Goal: Task Accomplishment & Management: Manage account settings

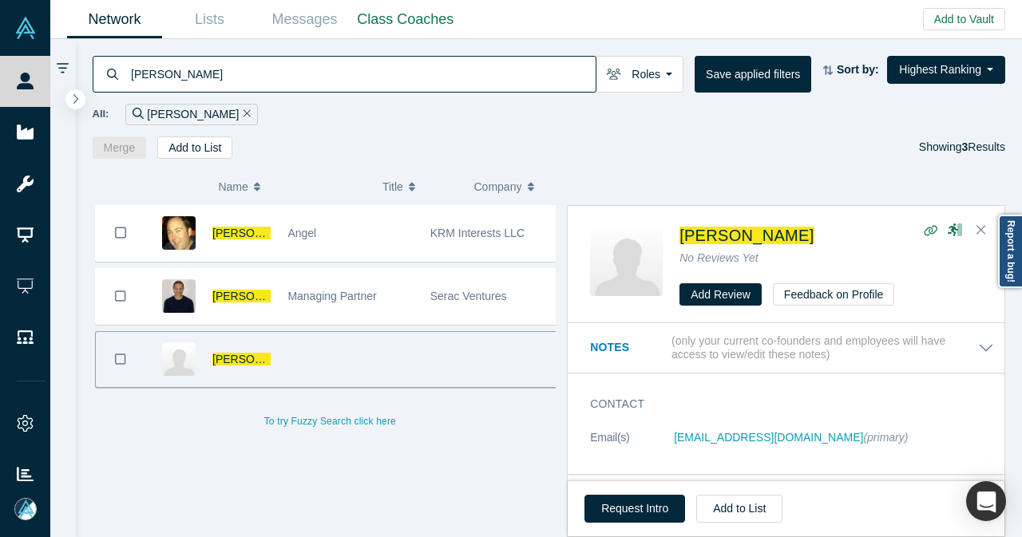
click at [243, 113] on icon "Remove Filter" at bounding box center [246, 113] width 7 height 11
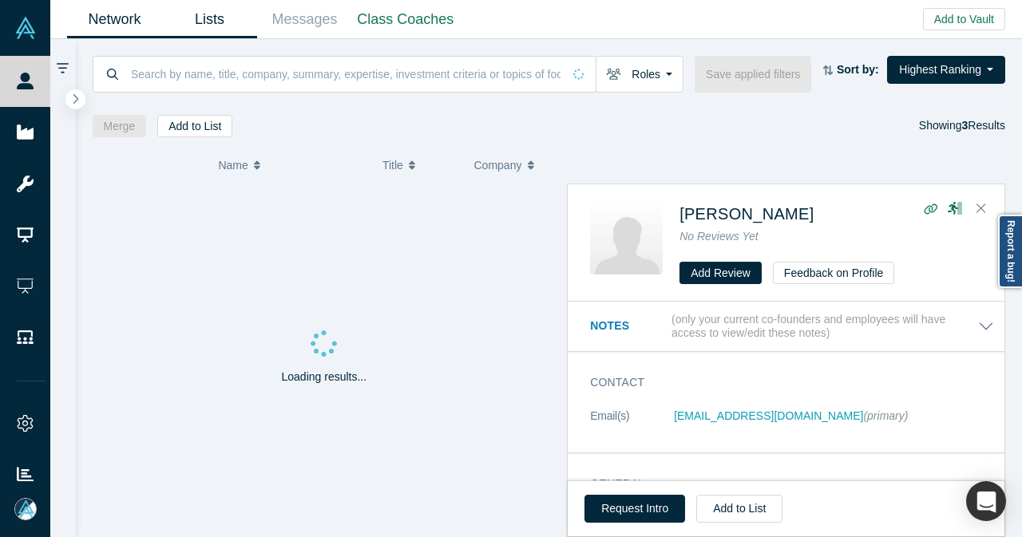
click at [217, 7] on link "Lists" at bounding box center [209, 20] width 95 height 38
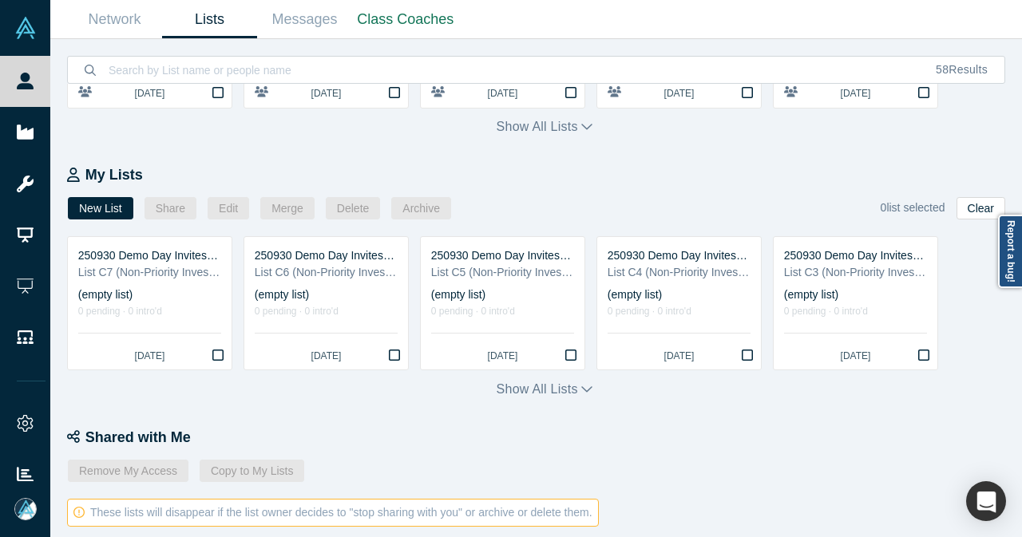
scroll to position [319, 0]
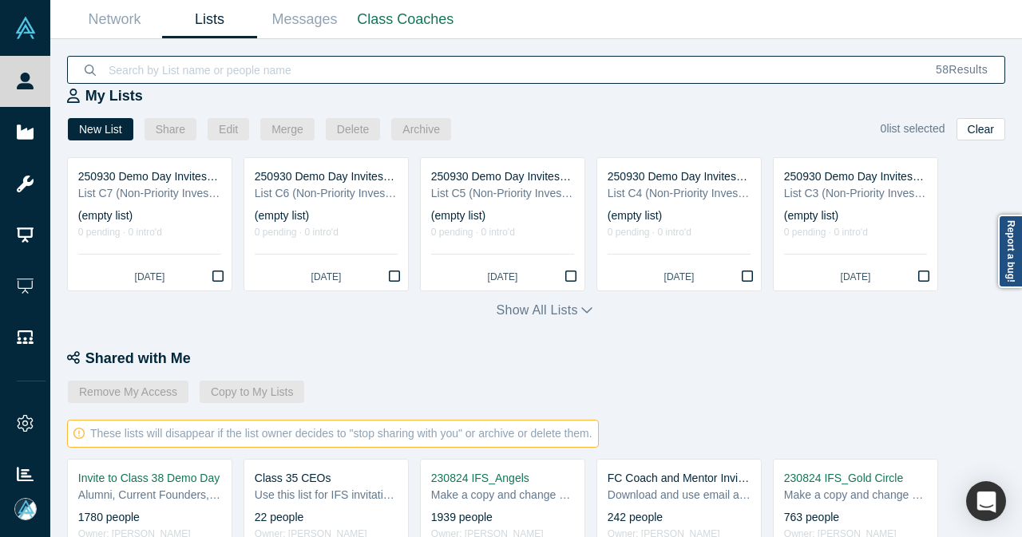
click at [277, 60] on input at bounding box center [513, 70] width 812 height 38
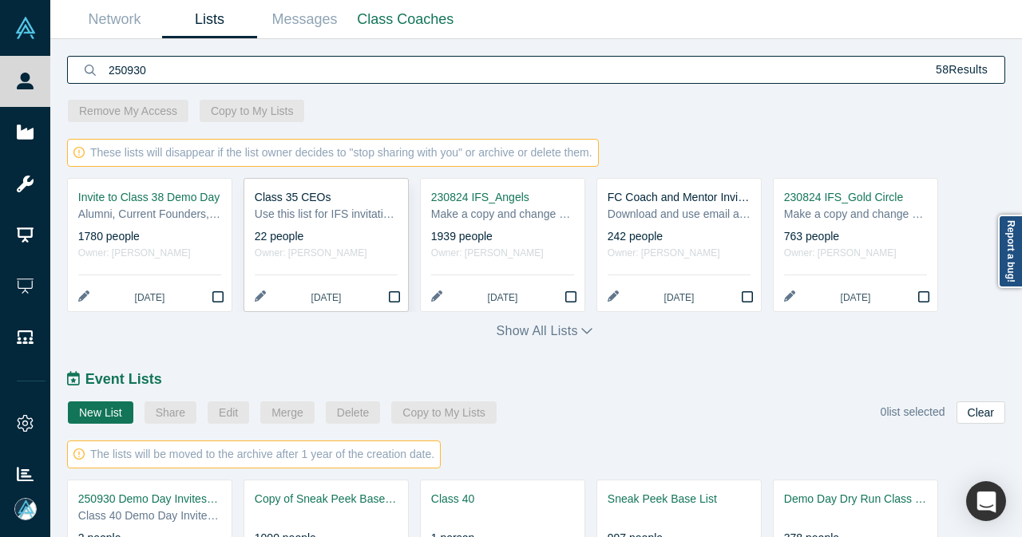
scroll to position [718, 0]
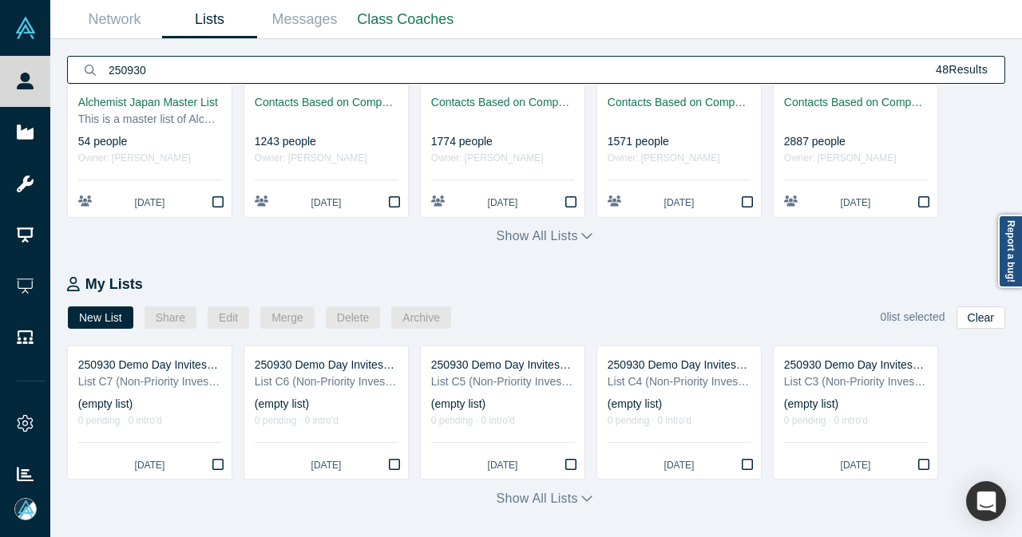
scroll to position [239, 0]
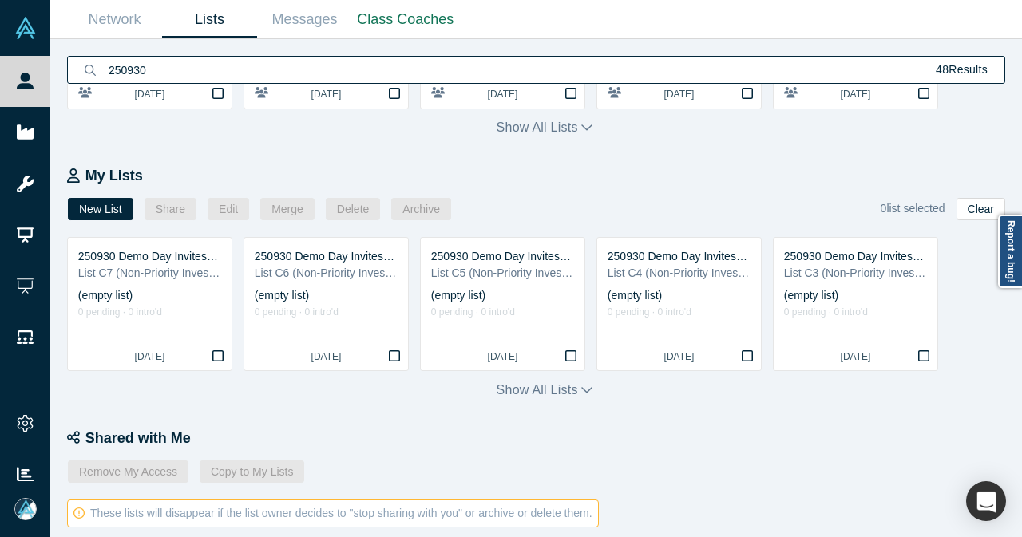
type input "250930"
click at [581, 387] on icon "button" at bounding box center [586, 389] width 11 height 13
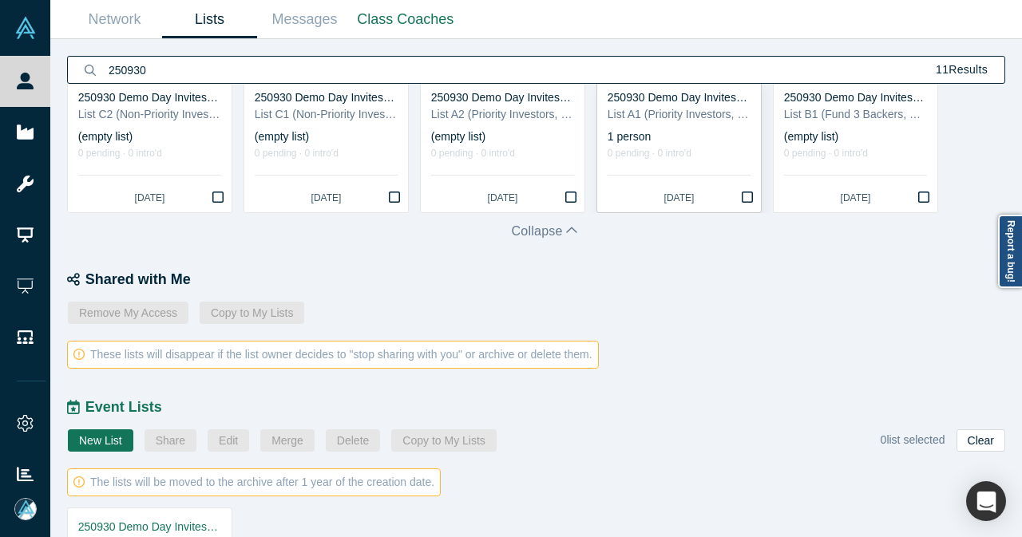
scroll to position [224, 0]
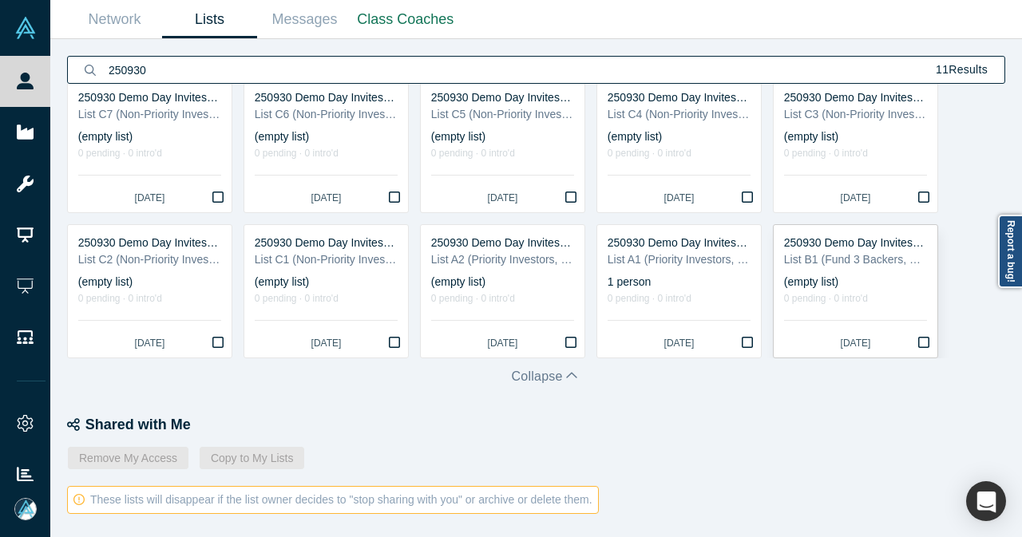
click at [821, 255] on div "List B1 (Fund 3 Backers, Faculty Mentors, Coaches)" at bounding box center [855, 259] width 143 height 17
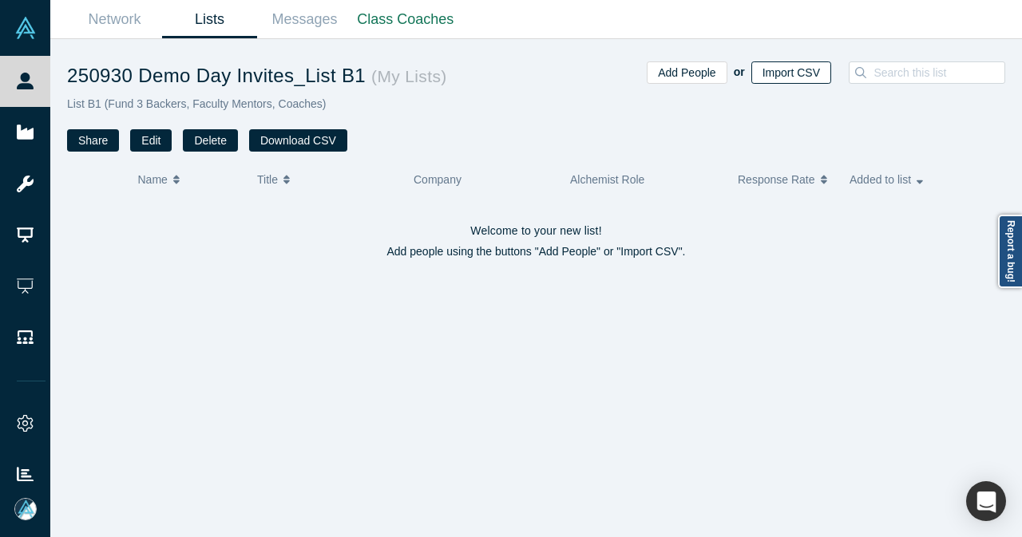
click at [776, 74] on button "Import CSV" at bounding box center [791, 72] width 80 height 22
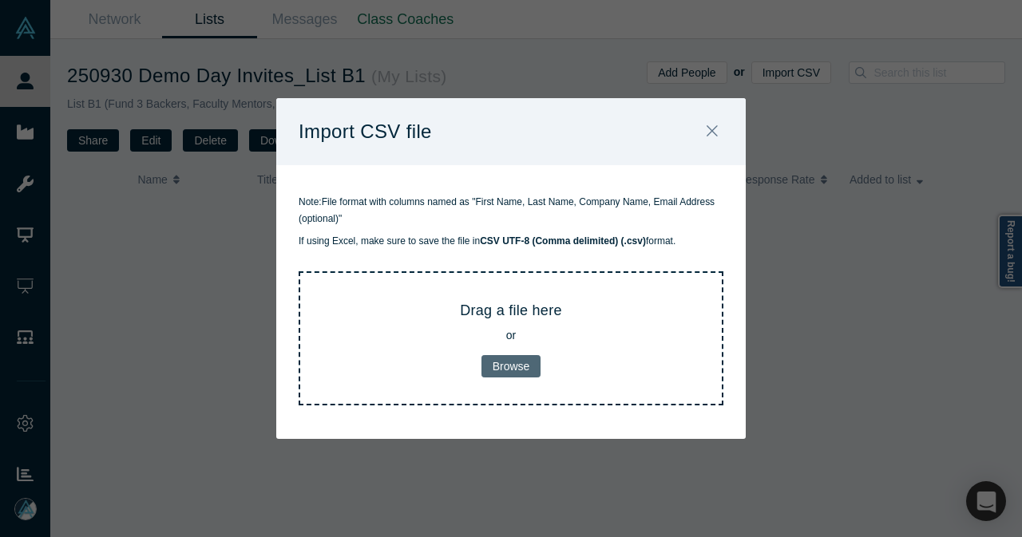
click at [512, 366] on button "Browse" at bounding box center [511, 366] width 60 height 22
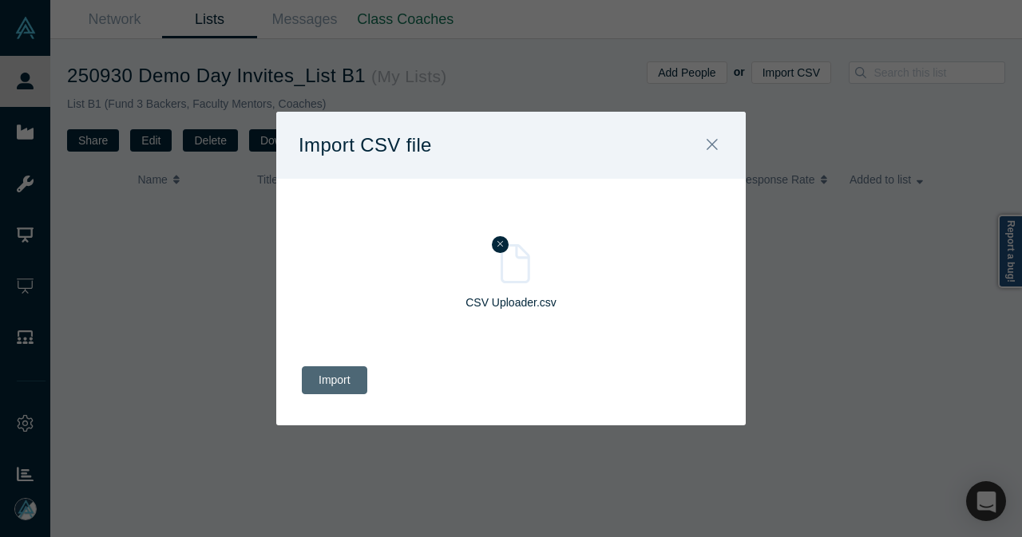
click at [346, 389] on button "Import" at bounding box center [334, 380] width 65 height 28
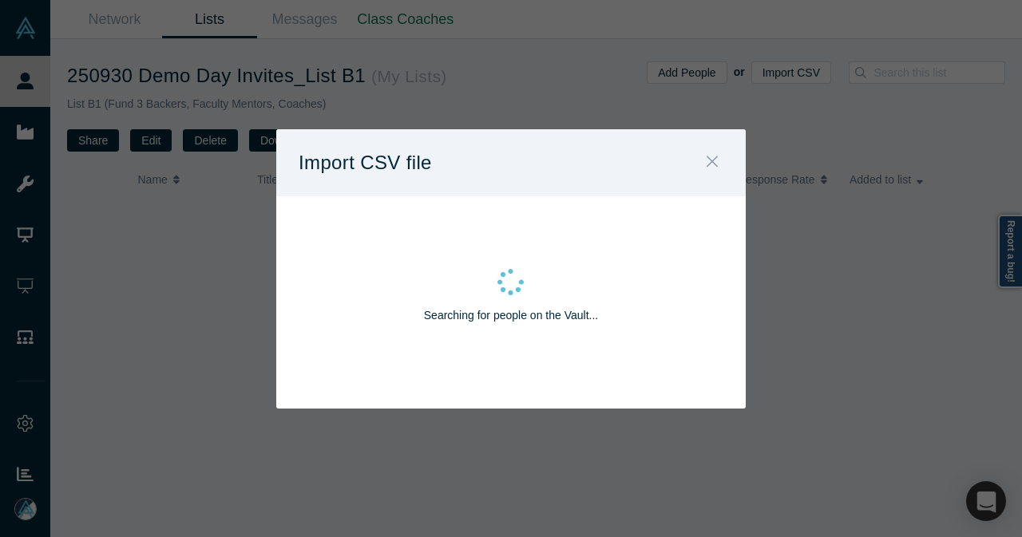
click at [710, 170] on icon "Close" at bounding box center [711, 161] width 11 height 18
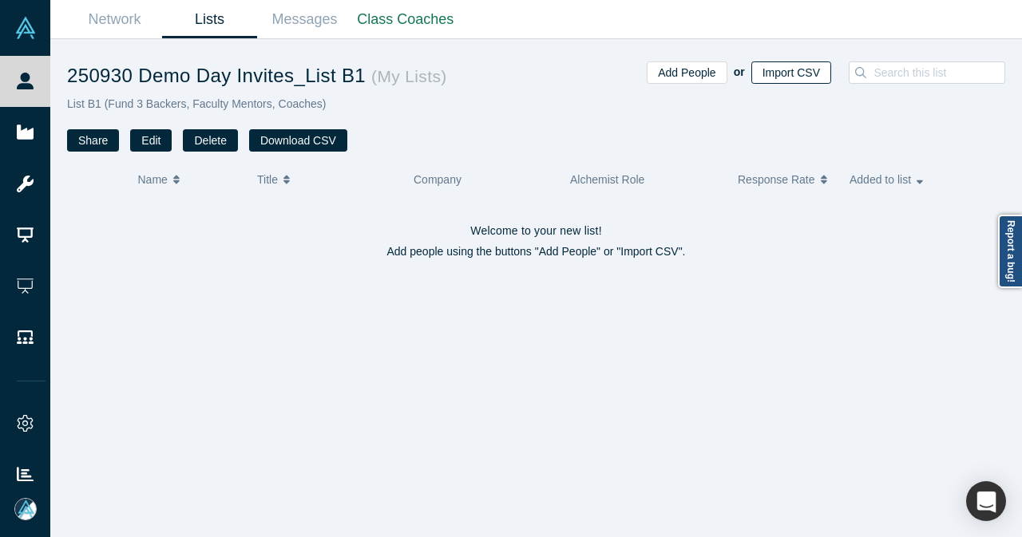
click at [807, 76] on button "Import CSV" at bounding box center [791, 72] width 80 height 22
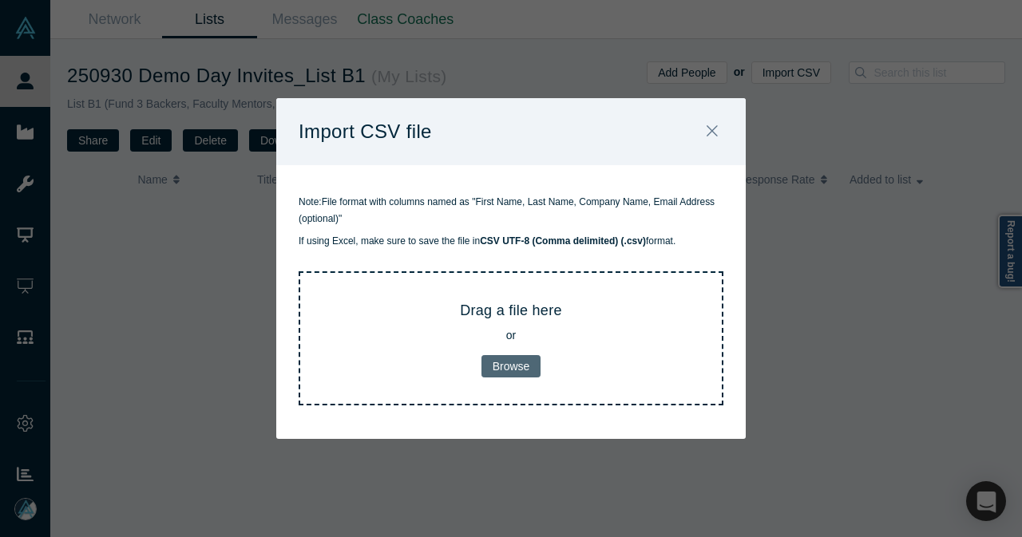
click at [504, 362] on button "Browse" at bounding box center [511, 366] width 60 height 22
click at [712, 128] on icon "Close" at bounding box center [711, 131] width 11 height 18
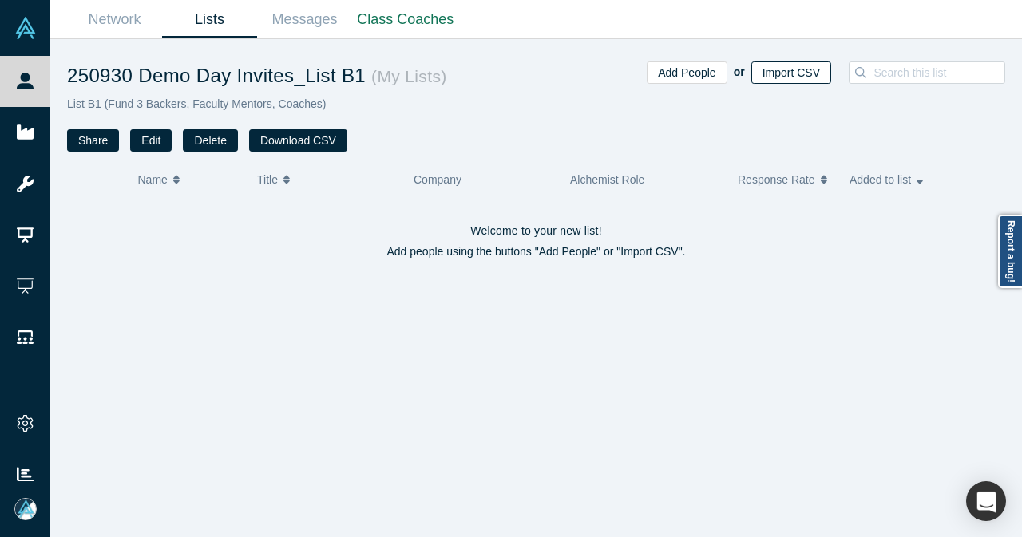
click at [777, 78] on button "Import CSV" at bounding box center [791, 72] width 80 height 22
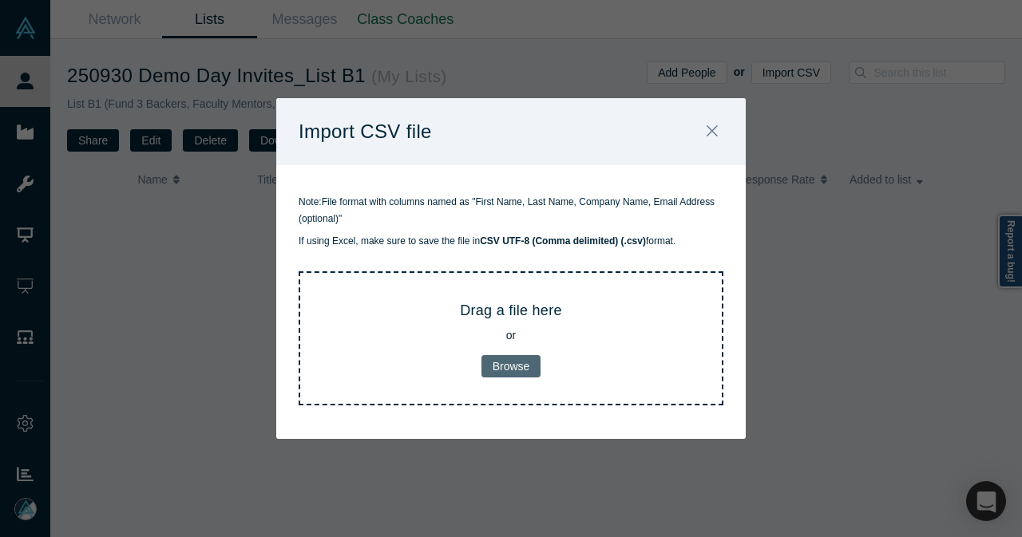
click at [512, 366] on button "Browse" at bounding box center [511, 366] width 60 height 22
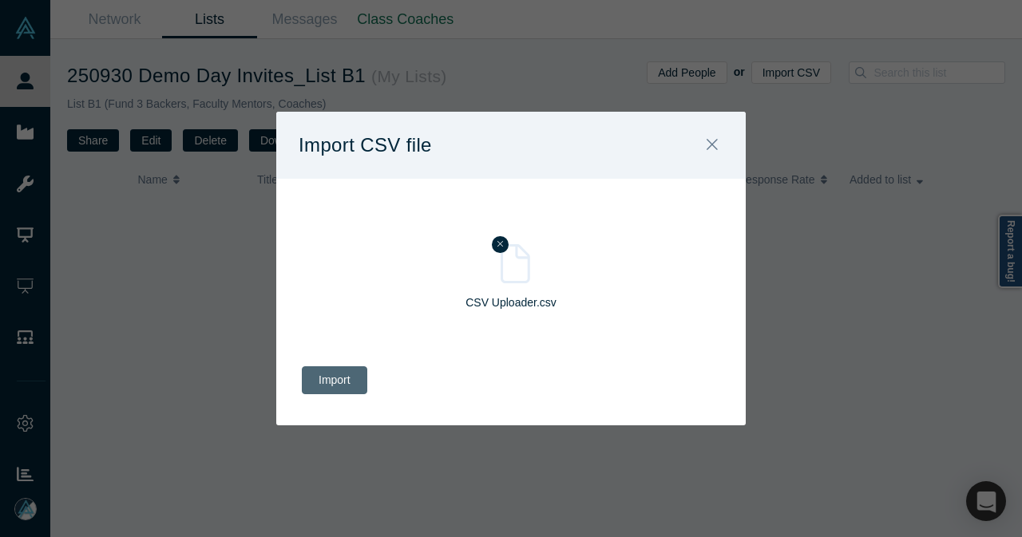
click at [325, 382] on button "Import" at bounding box center [334, 380] width 65 height 28
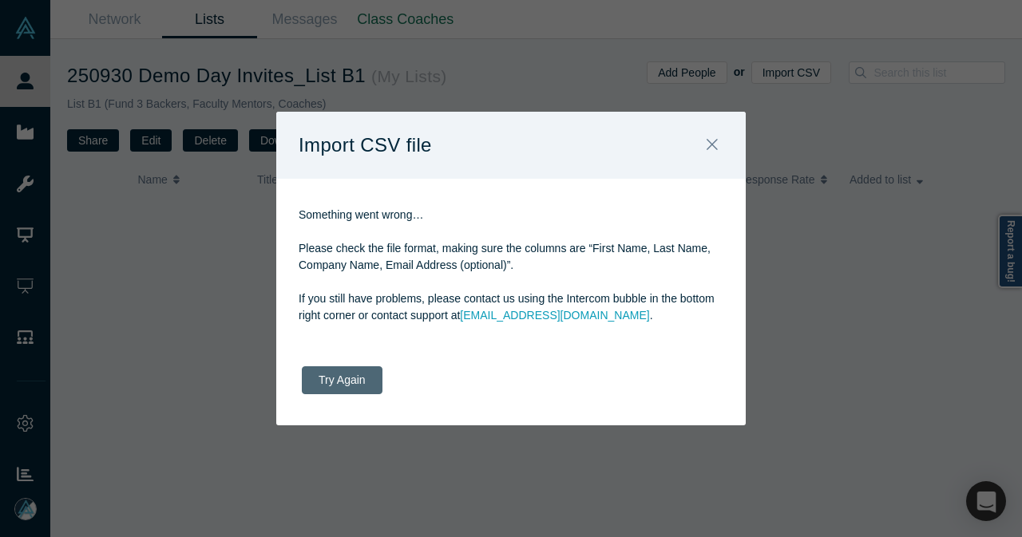
click at [346, 387] on button "Try Again" at bounding box center [342, 380] width 81 height 28
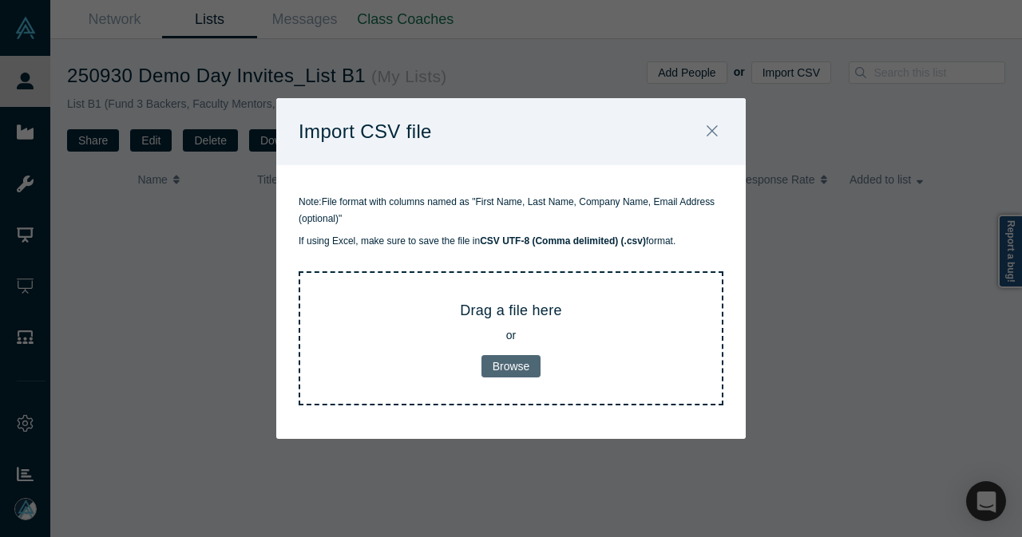
click at [495, 371] on button "Browse" at bounding box center [511, 366] width 60 height 22
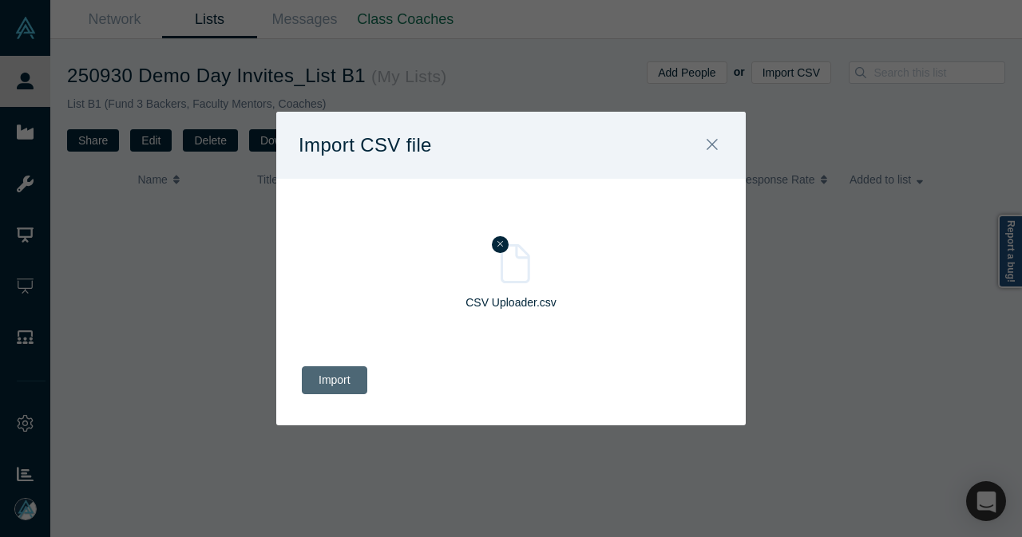
click at [329, 388] on button "Import" at bounding box center [334, 380] width 65 height 28
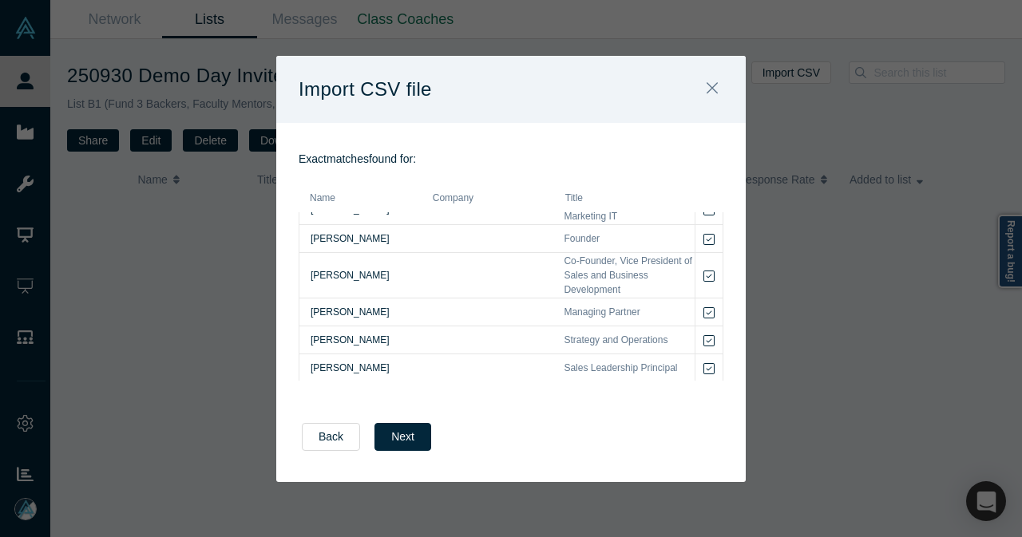
scroll to position [2953, 0]
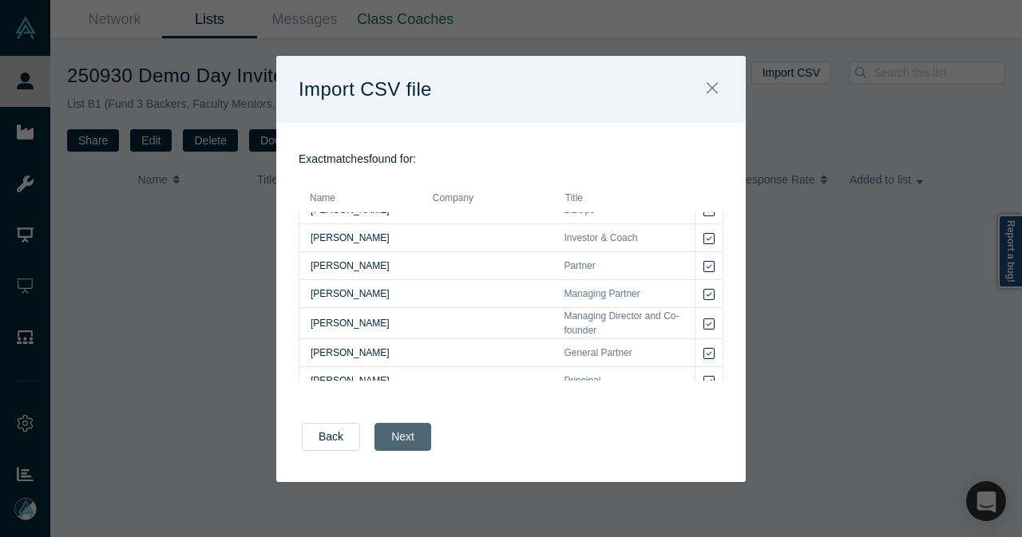
click at [413, 438] on button "Next" at bounding box center [402, 437] width 57 height 28
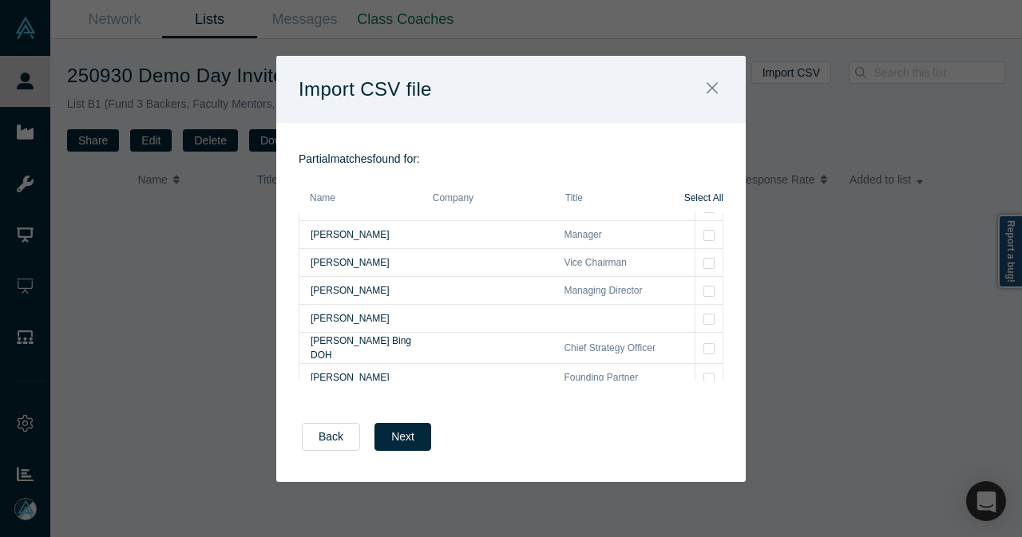
scroll to position [0, 0]
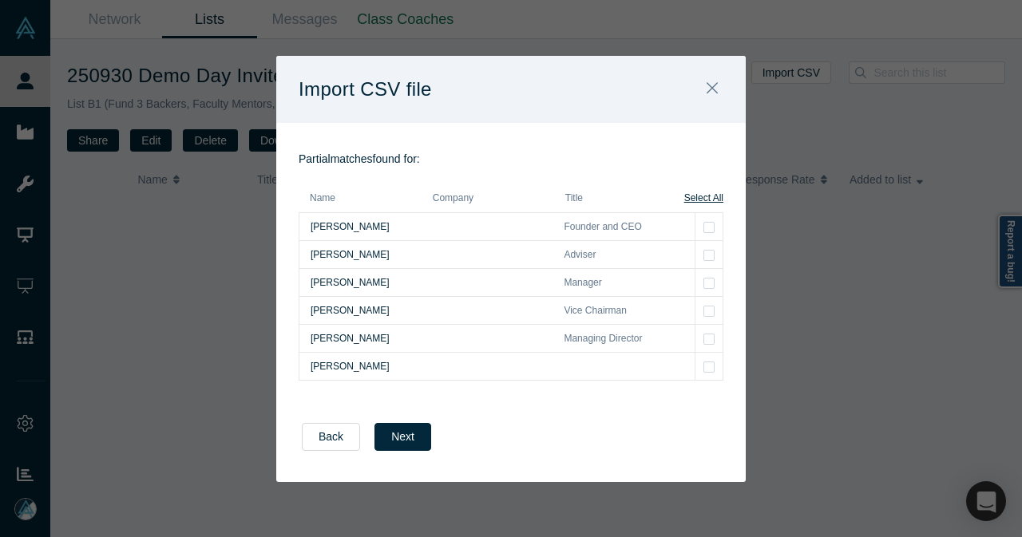
click at [711, 200] on span "Select All" at bounding box center [703, 198] width 39 height 14
click at [409, 438] on button "Next" at bounding box center [402, 437] width 57 height 28
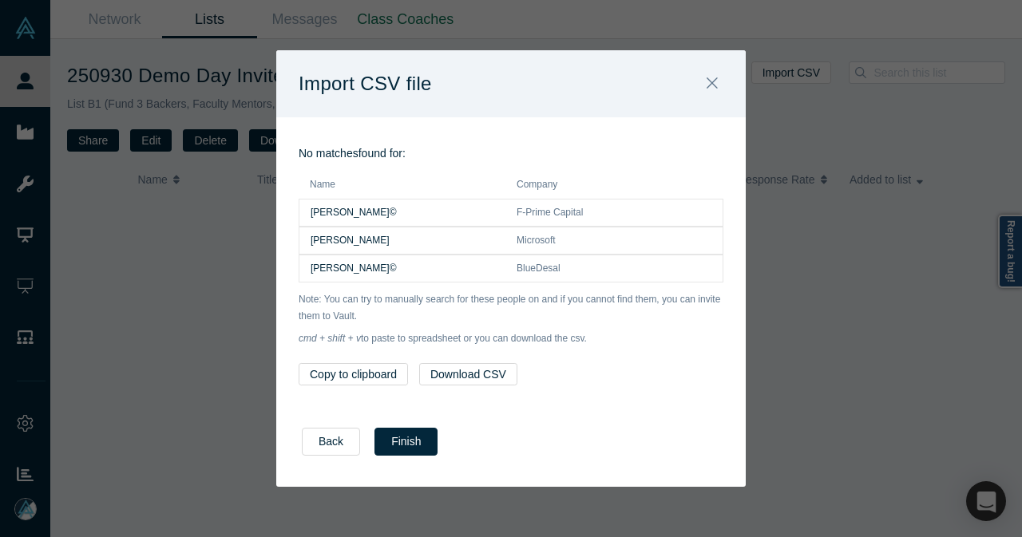
click at [358, 365] on button "Copy to clipboard" at bounding box center [353, 374] width 109 height 22
click at [424, 443] on button "Finish" at bounding box center [405, 442] width 63 height 28
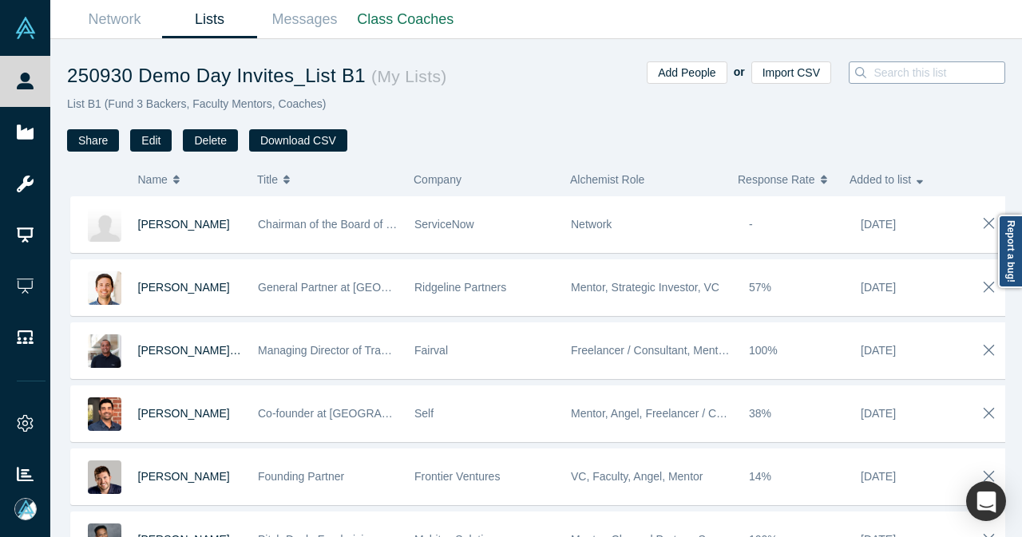
click at [894, 72] on input at bounding box center [943, 72] width 143 height 21
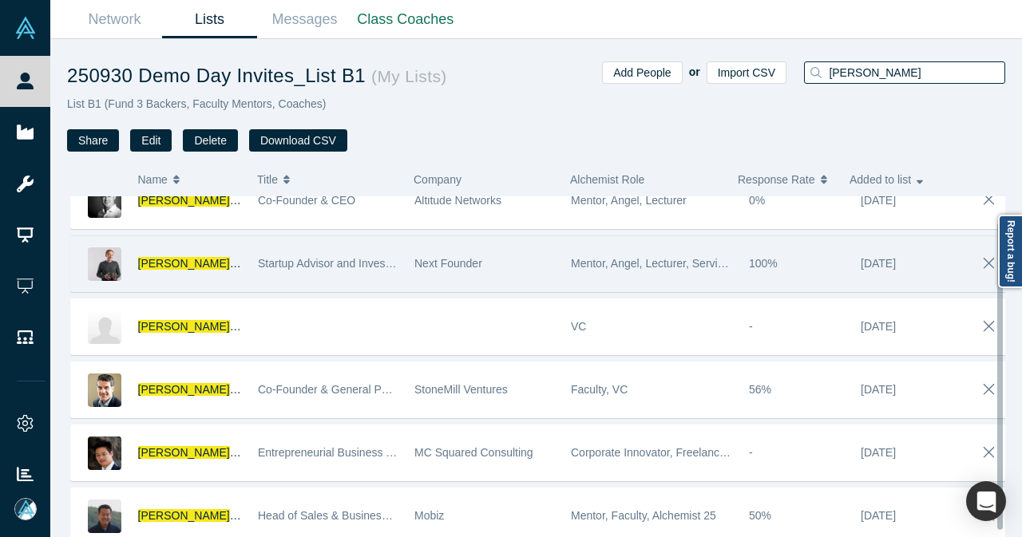
scroll to position [34, 0]
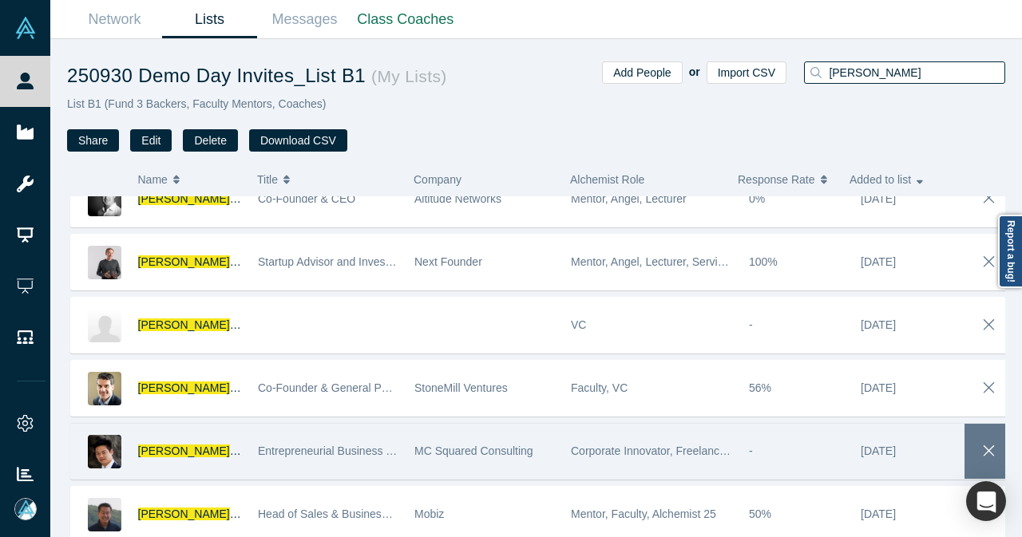
click at [978, 442] on icon "button" at bounding box center [989, 451] width 22 height 18
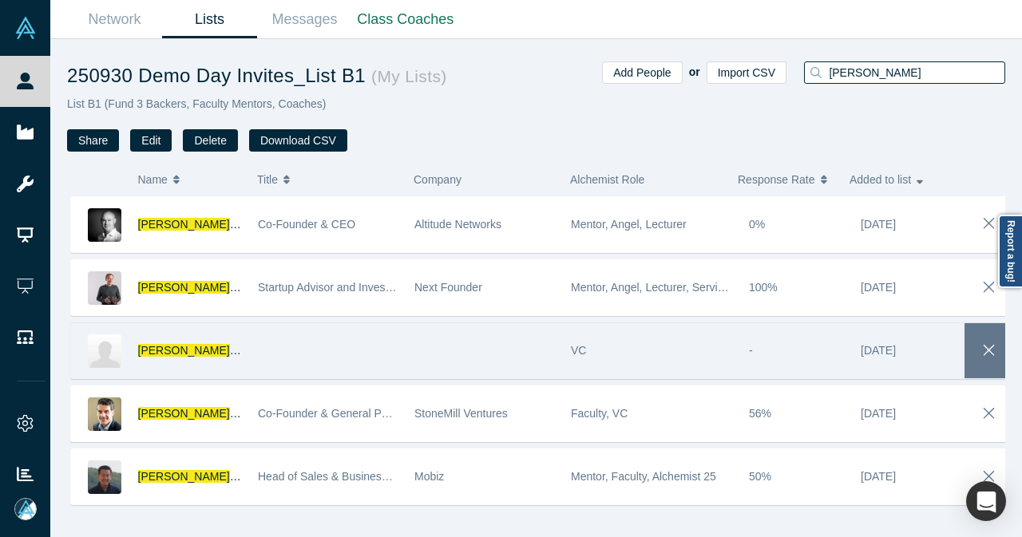
click at [978, 350] on icon "button" at bounding box center [989, 351] width 22 height 18
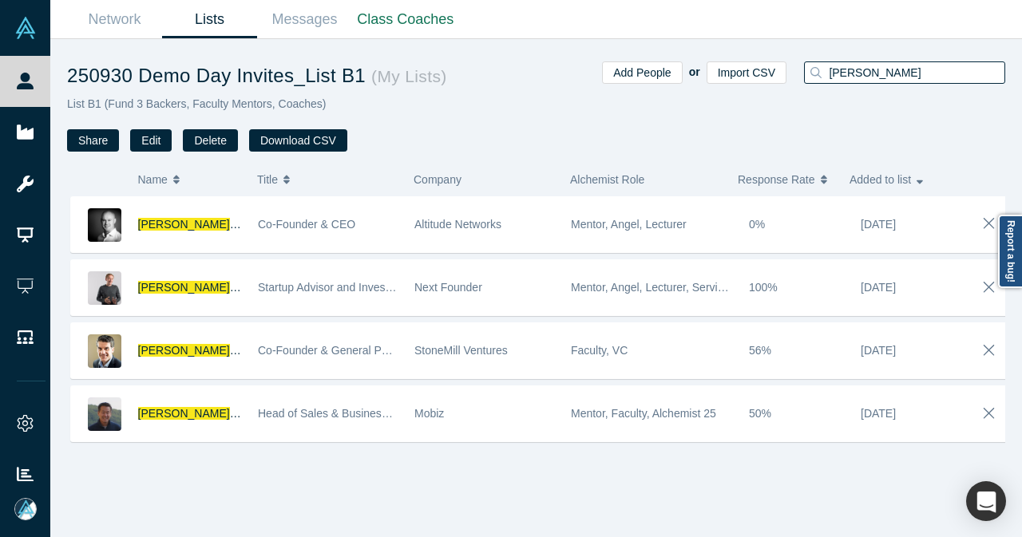
drag, startPoint x: 876, startPoint y: 79, endPoint x: 796, endPoint y: 82, distance: 80.7
click at [796, 82] on div "[PERSON_NAME]" at bounding box center [899, 106] width 212 height 90
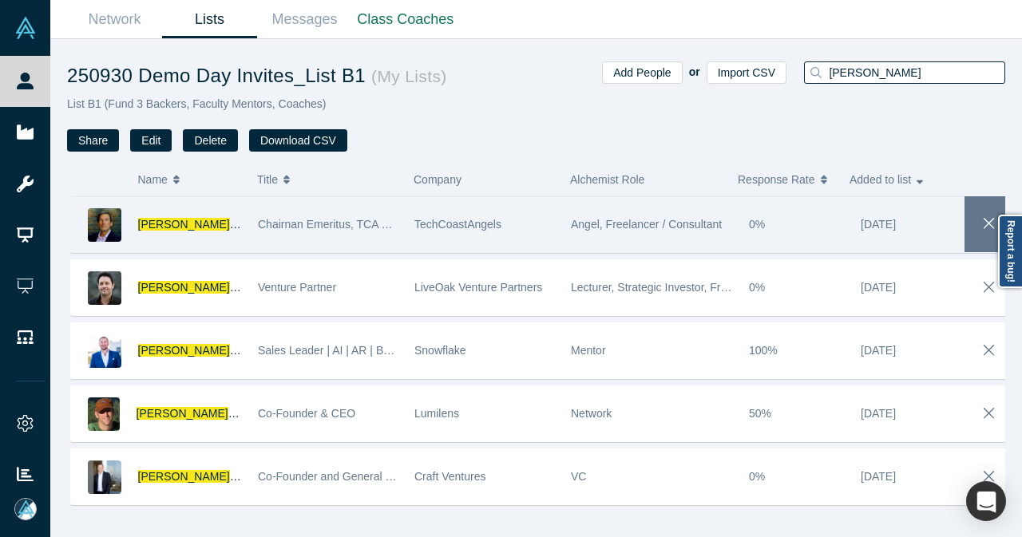
click at [983, 223] on icon "button" at bounding box center [989, 224] width 22 height 18
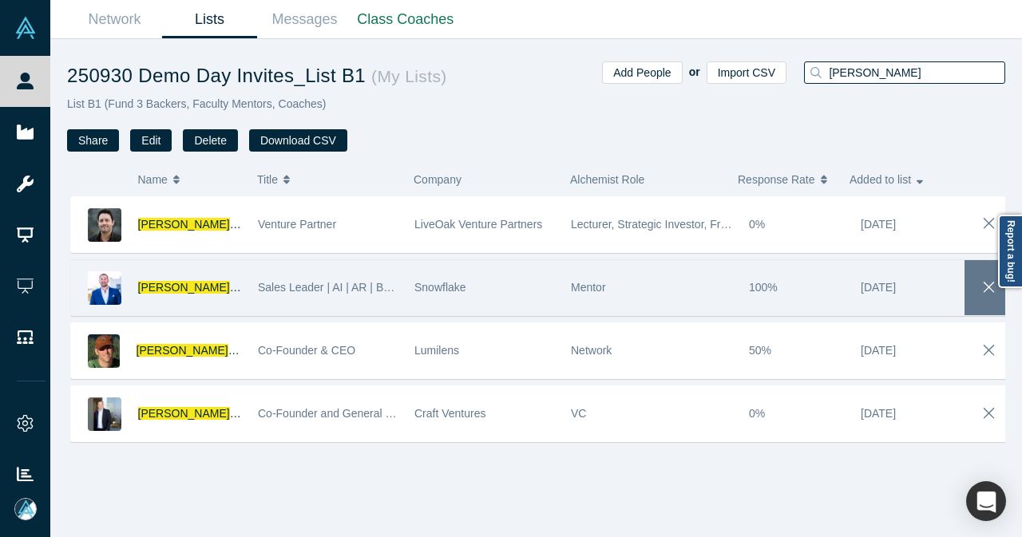
click at [978, 291] on icon "button" at bounding box center [989, 288] width 22 height 18
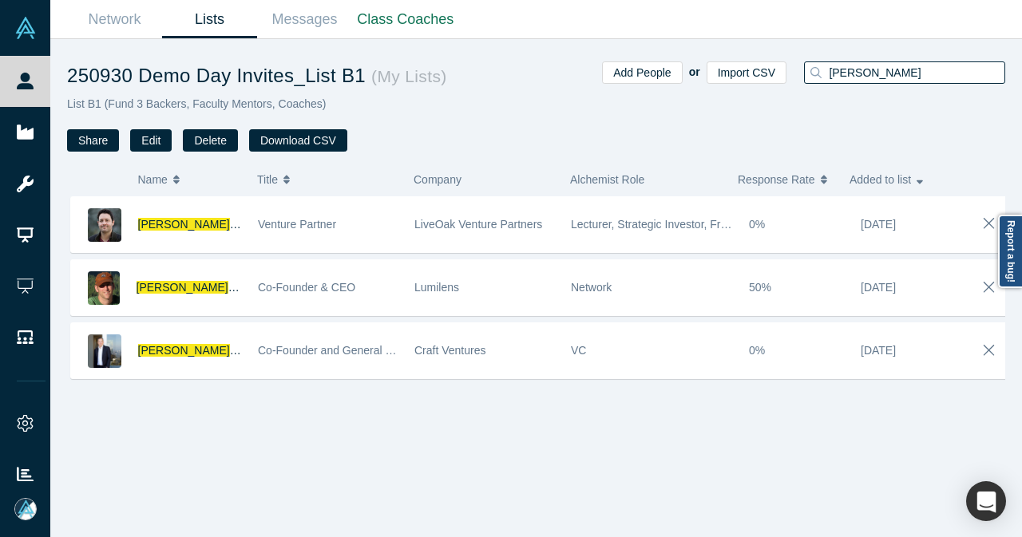
drag, startPoint x: 875, startPoint y: 76, endPoint x: 817, endPoint y: 74, distance: 57.5
click at [818, 74] on div "[PERSON_NAME]" at bounding box center [904, 72] width 201 height 22
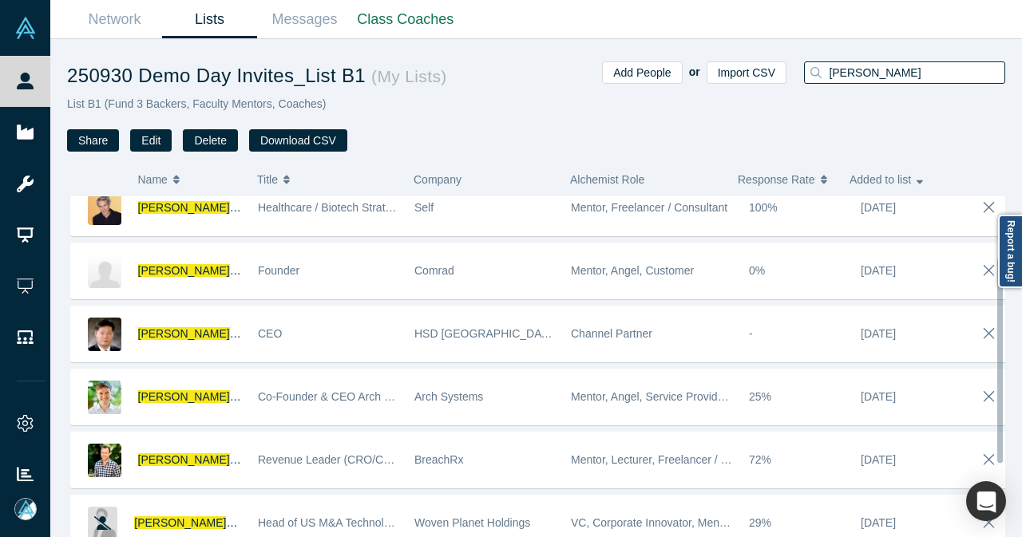
scroll to position [160, 0]
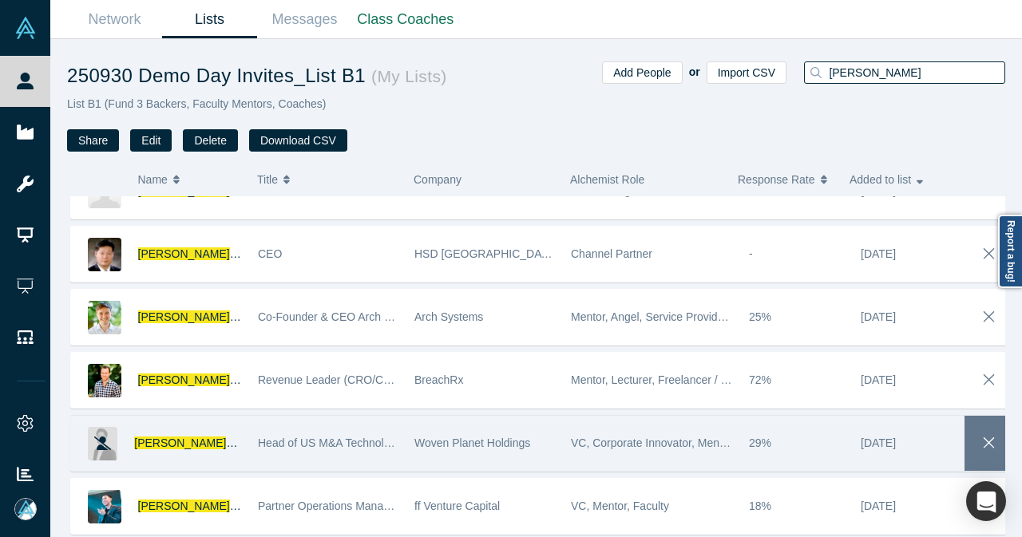
click at [978, 446] on icon "button" at bounding box center [989, 443] width 22 height 18
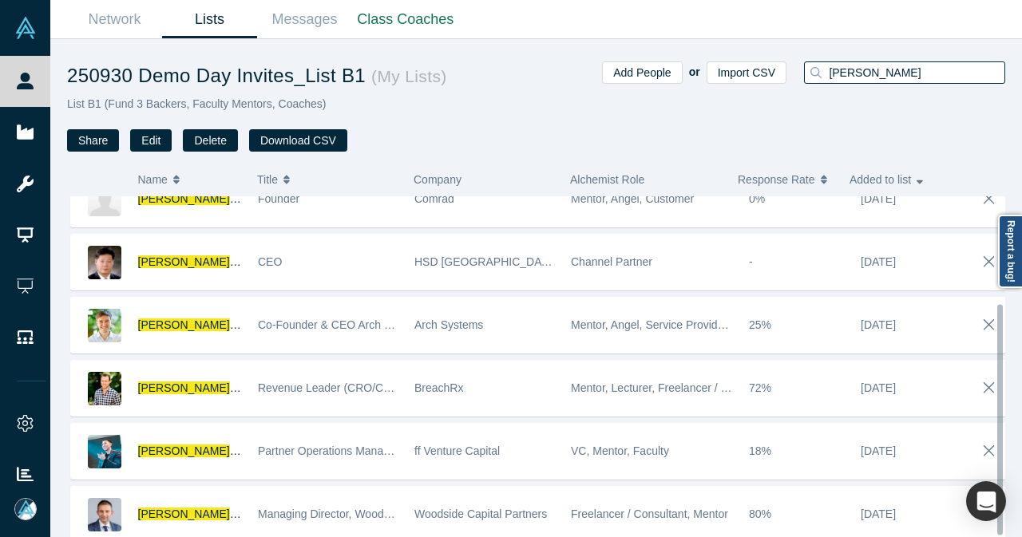
scroll to position [159, 0]
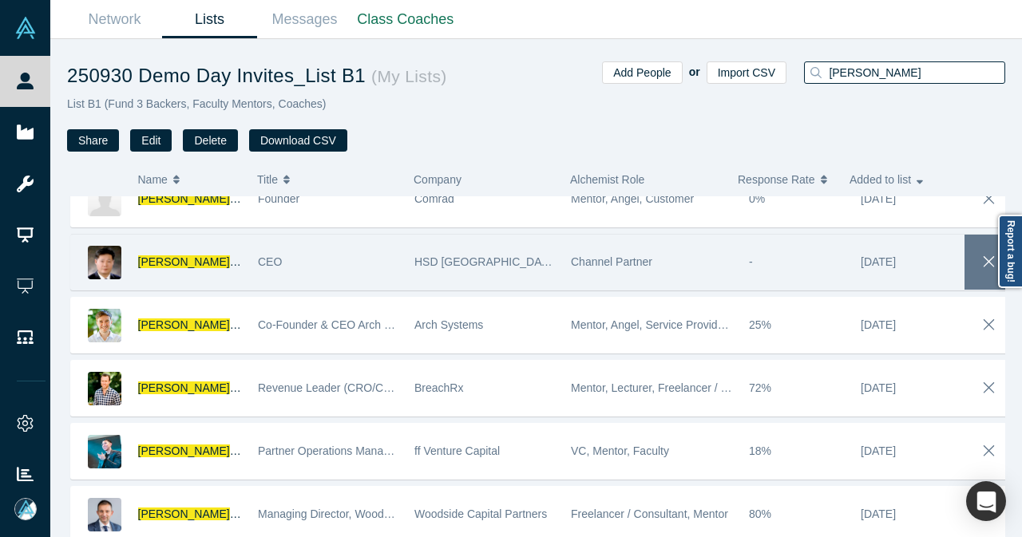
click at [983, 256] on icon "button" at bounding box center [988, 261] width 11 height 11
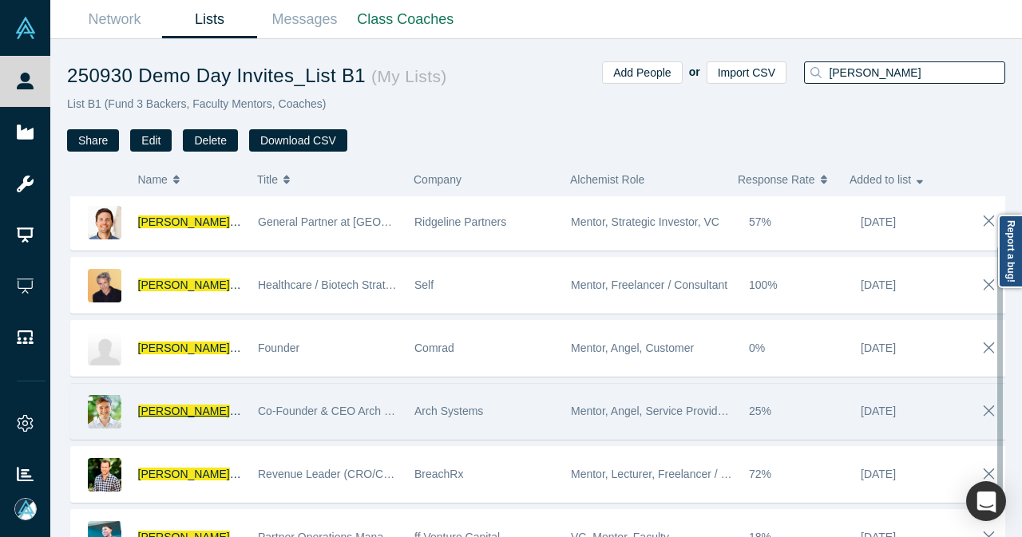
scroll to position [0, 0]
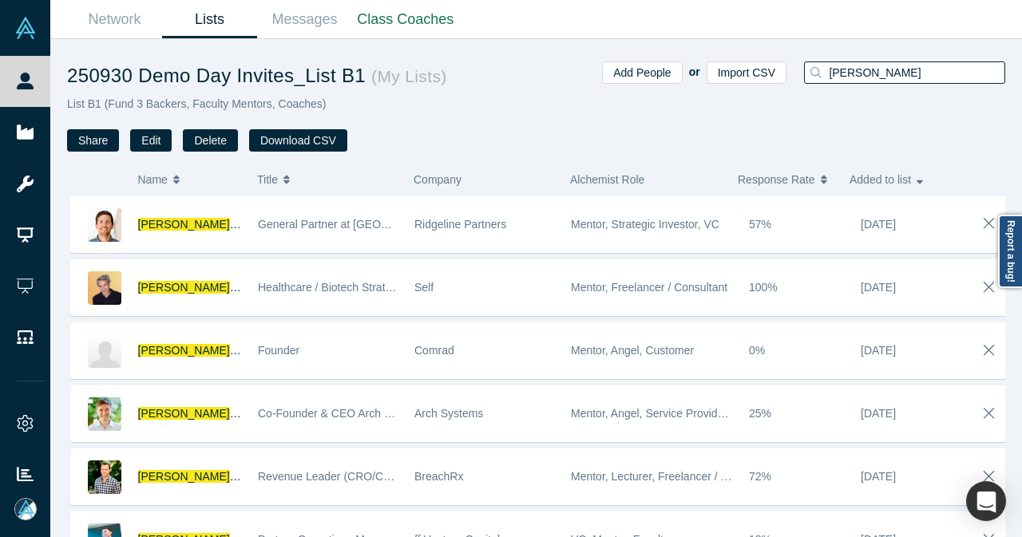
drag, startPoint x: 878, startPoint y: 69, endPoint x: 798, endPoint y: 72, distance: 79.8
click at [798, 72] on div "[PERSON_NAME]" at bounding box center [899, 106] width 212 height 90
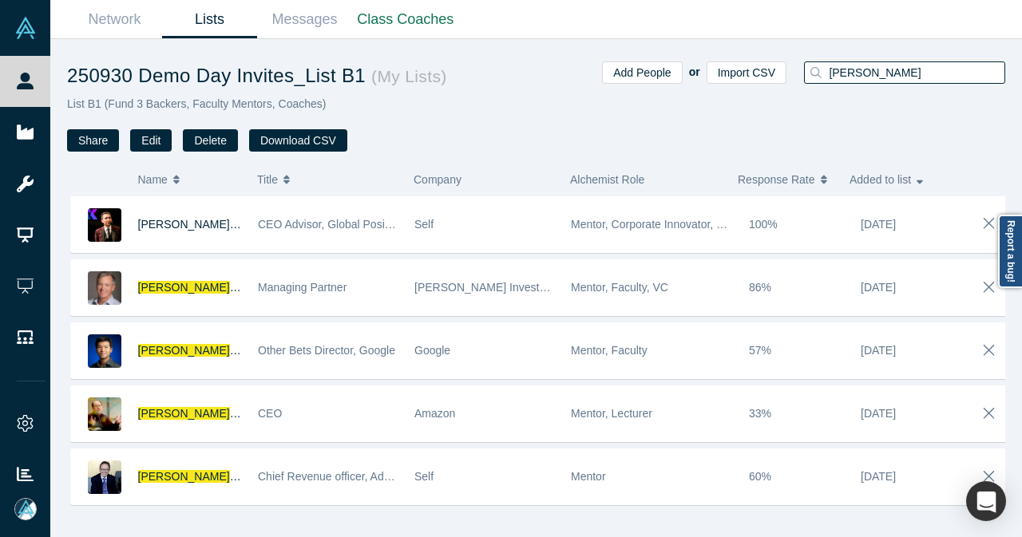
drag, startPoint x: 870, startPoint y: 74, endPoint x: 811, endPoint y: 73, distance: 59.1
click at [811, 73] on div "[PERSON_NAME]" at bounding box center [904, 72] width 201 height 22
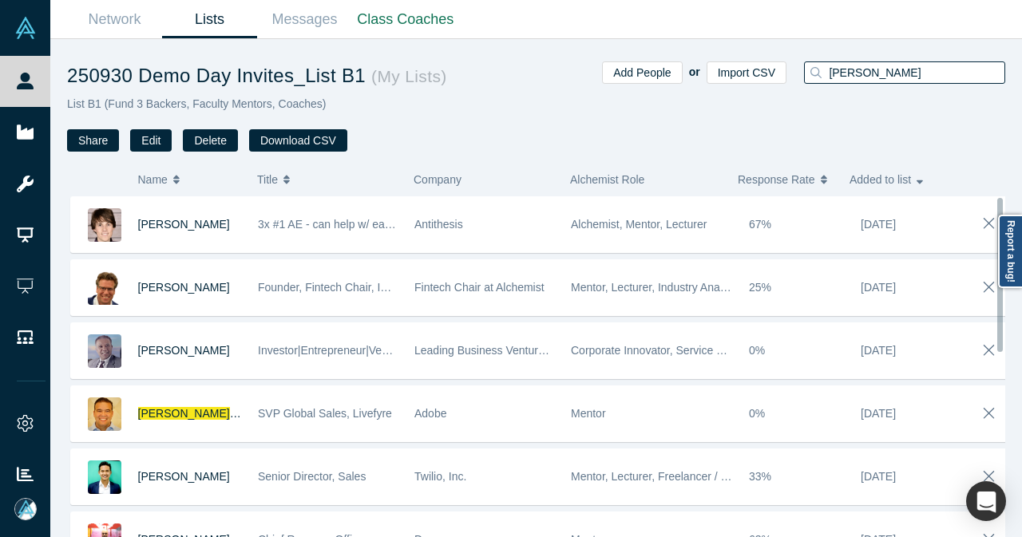
drag, startPoint x: 885, startPoint y: 75, endPoint x: 811, endPoint y: 79, distance: 74.3
click at [811, 79] on div "[PERSON_NAME]" at bounding box center [904, 72] width 201 height 22
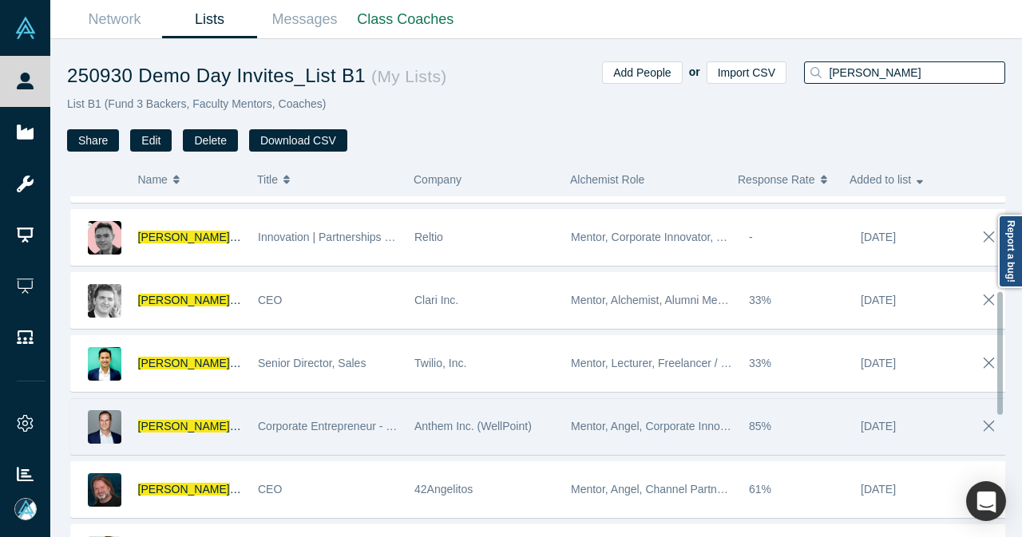
scroll to position [399, 0]
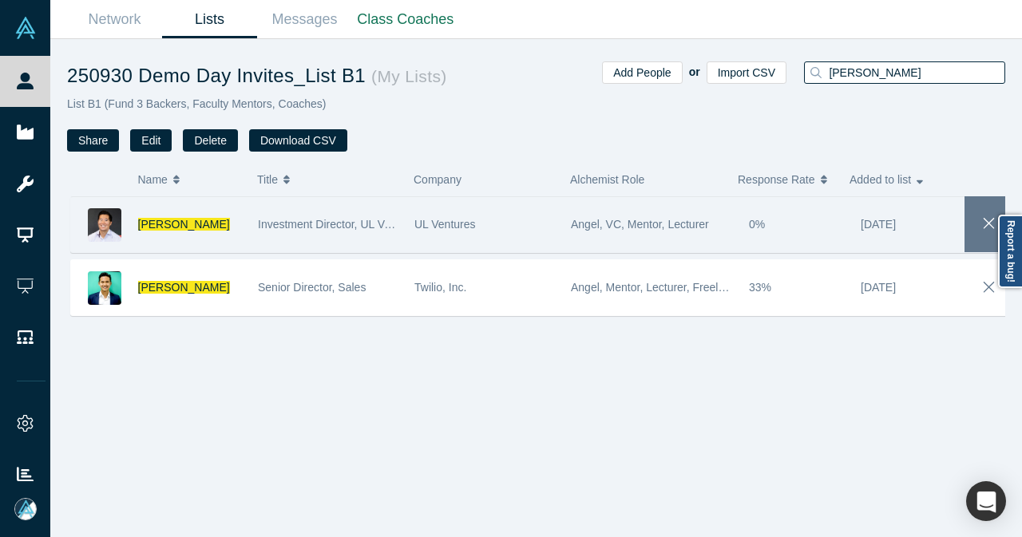
click at [979, 227] on icon "button" at bounding box center [989, 224] width 22 height 18
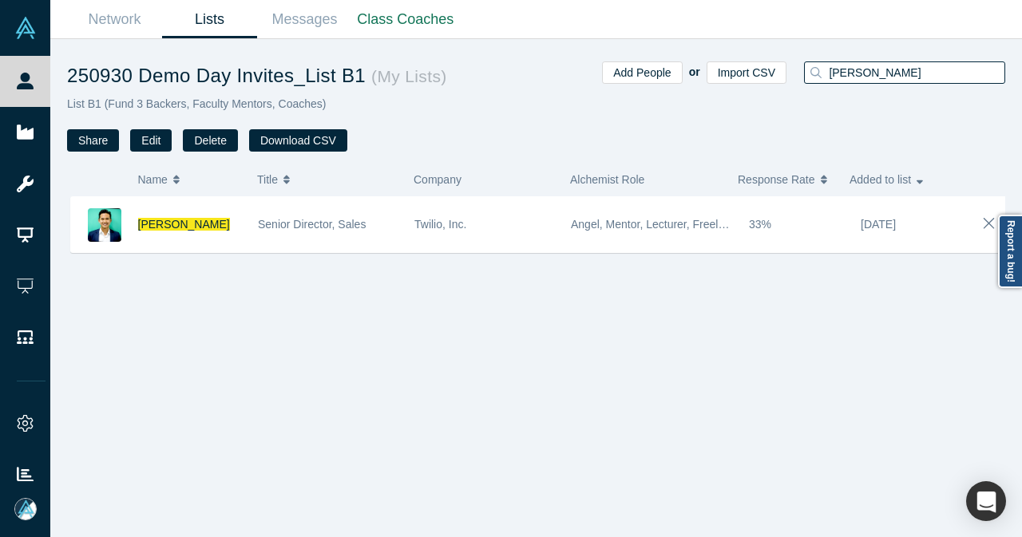
drag, startPoint x: 880, startPoint y: 73, endPoint x: 852, endPoint y: 75, distance: 28.0
click at [852, 75] on input "[PERSON_NAME]" at bounding box center [915, 72] width 177 height 21
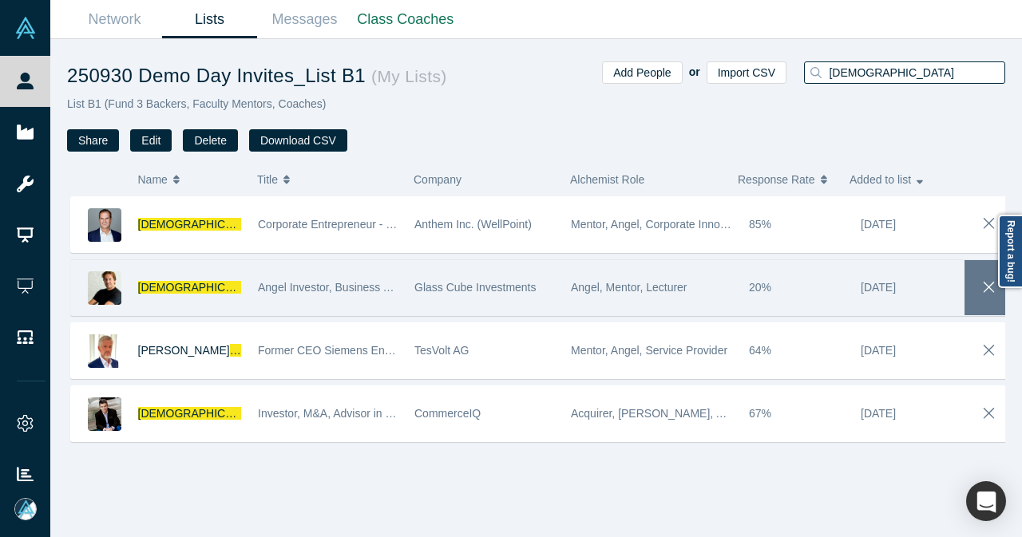
click at [984, 279] on icon "button" at bounding box center [989, 288] width 22 height 18
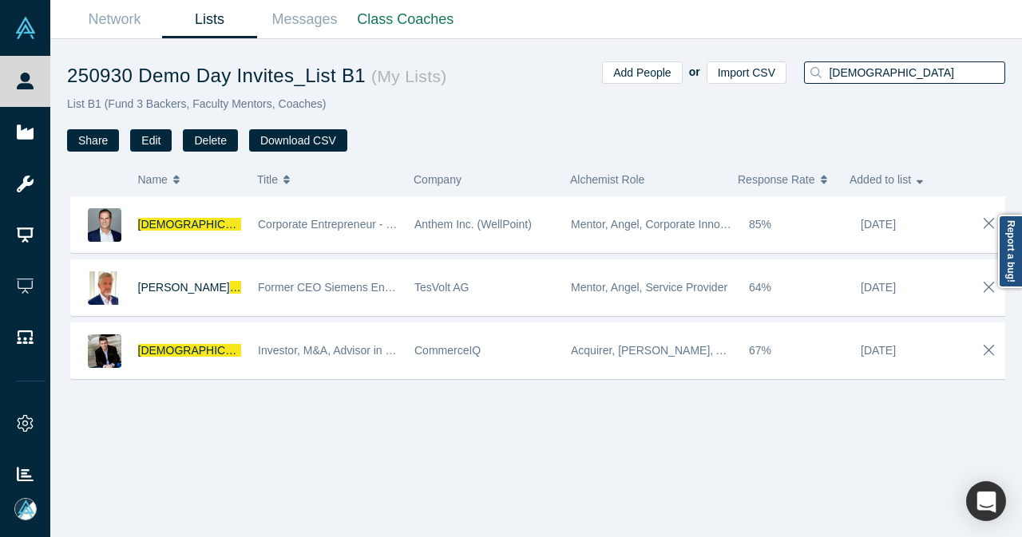
drag, startPoint x: 911, startPoint y: 69, endPoint x: 848, endPoint y: 71, distance: 63.1
click at [848, 71] on input "[DEMOGRAPHIC_DATA]" at bounding box center [915, 72] width 177 height 21
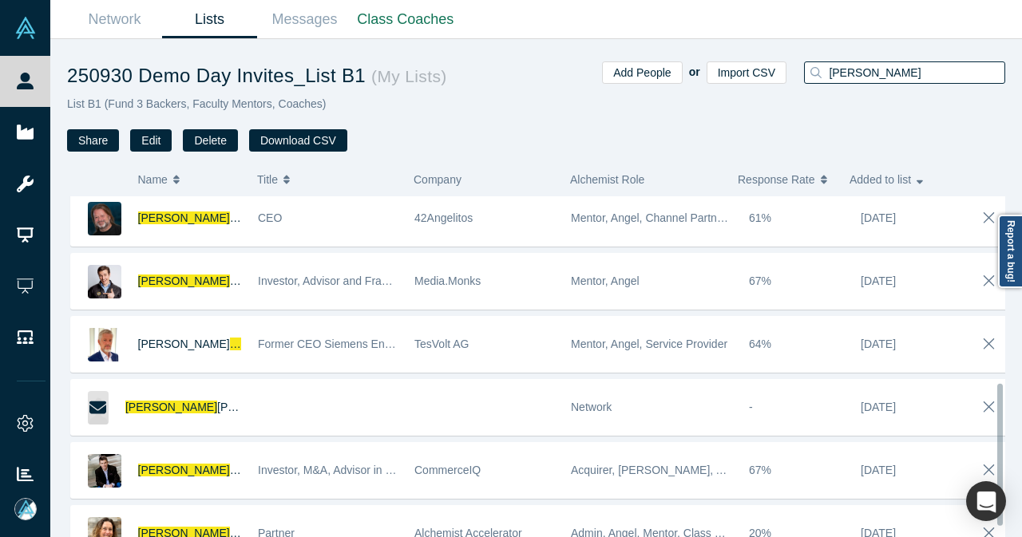
scroll to position [472, 0]
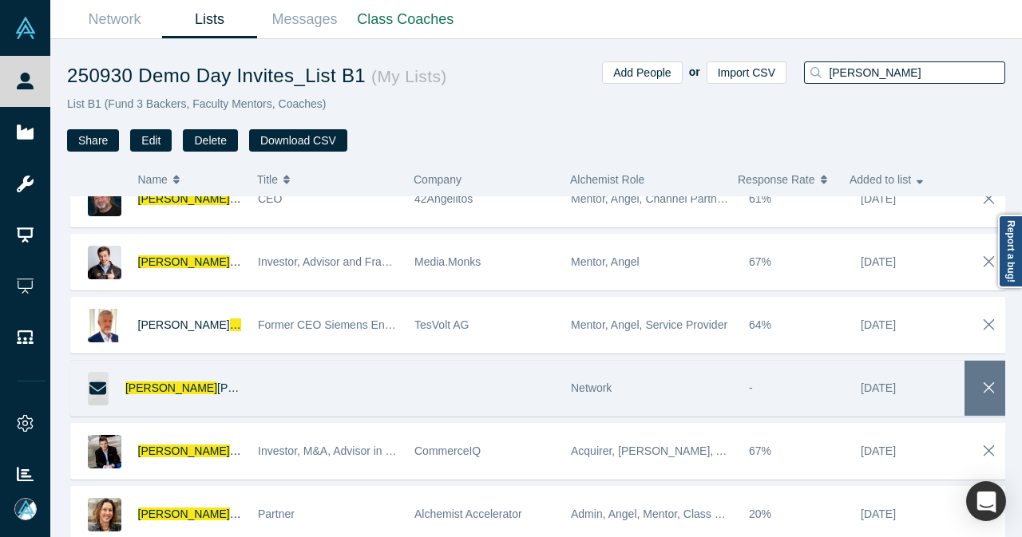
click at [978, 385] on icon "button" at bounding box center [989, 388] width 22 height 18
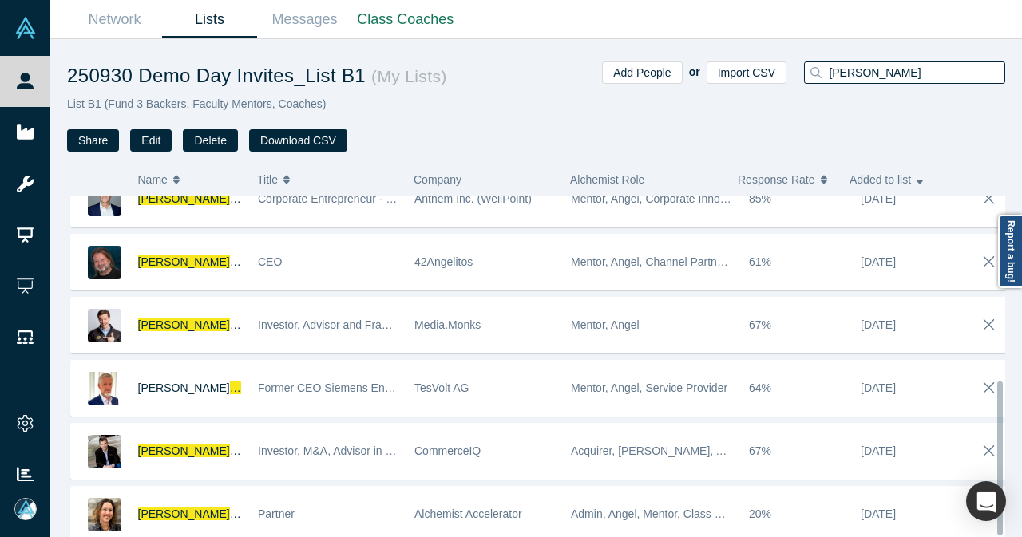
scroll to position [409, 0]
drag, startPoint x: 871, startPoint y: 65, endPoint x: 772, endPoint y: 69, distance: 99.1
click at [772, 69] on div "Add People or Import CSV [PERSON_NAME]" at bounding box center [770, 106] width 469 height 90
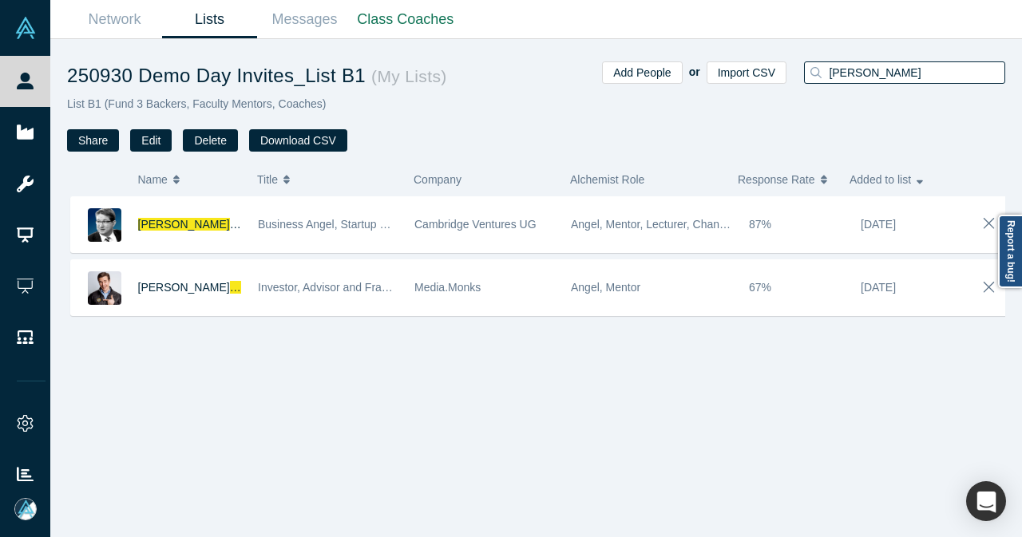
drag, startPoint x: 892, startPoint y: 72, endPoint x: 817, endPoint y: 79, distance: 74.6
click at [817, 79] on div "[PERSON_NAME]" at bounding box center [904, 72] width 201 height 22
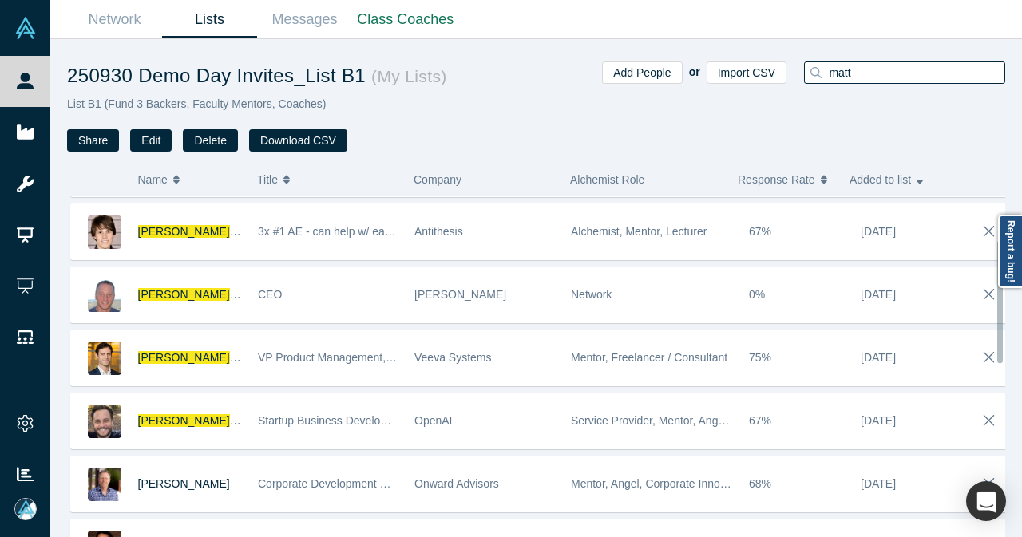
scroll to position [118, 0]
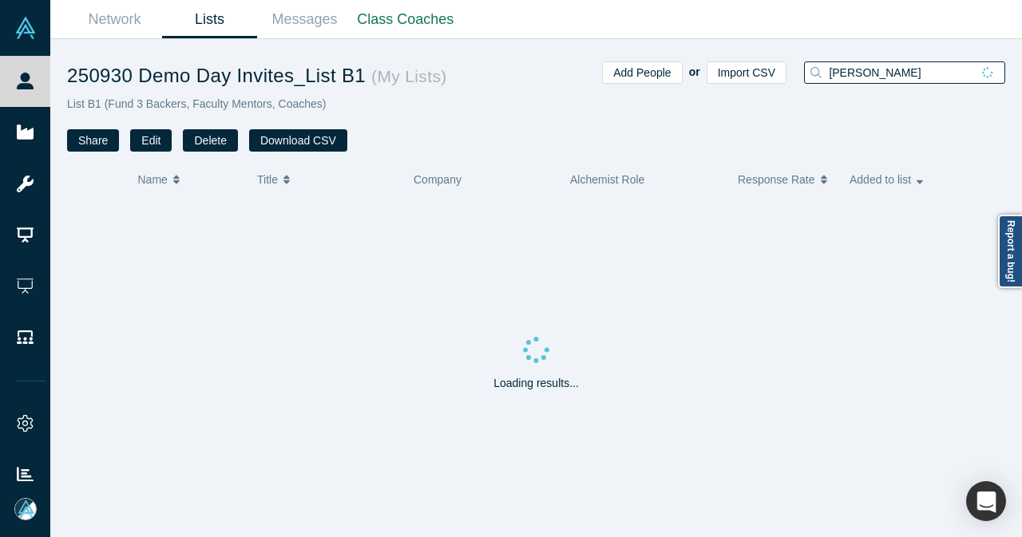
type input "[PERSON_NAME]"
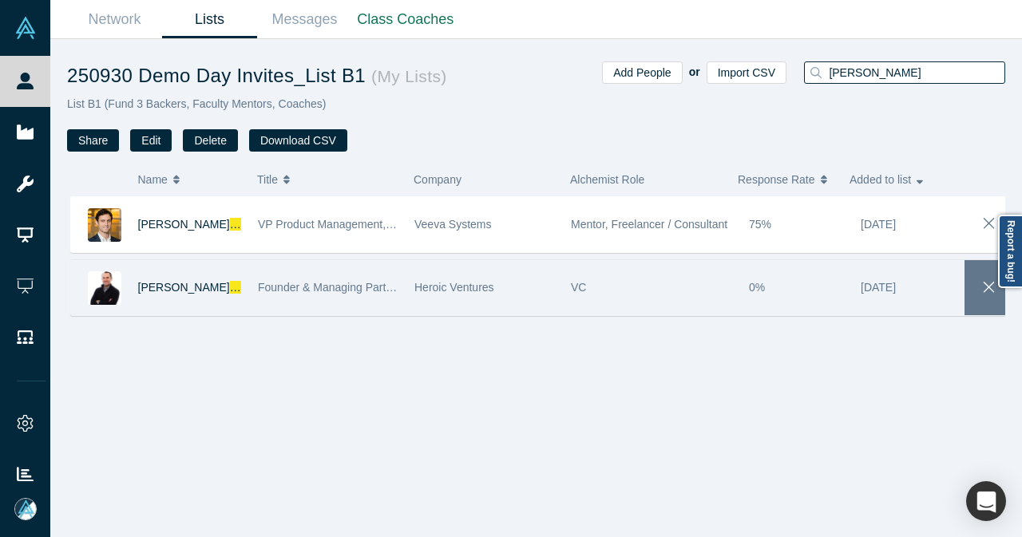
click at [978, 280] on icon "button" at bounding box center [989, 288] width 22 height 18
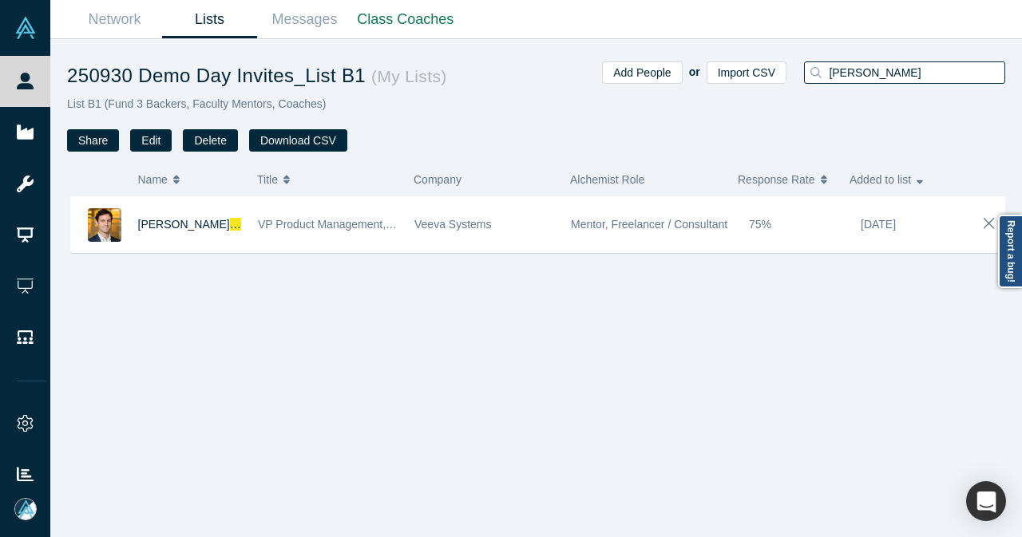
drag, startPoint x: 895, startPoint y: 77, endPoint x: 819, endPoint y: 78, distance: 75.8
click at [820, 78] on div "[PERSON_NAME]" at bounding box center [904, 72] width 201 height 22
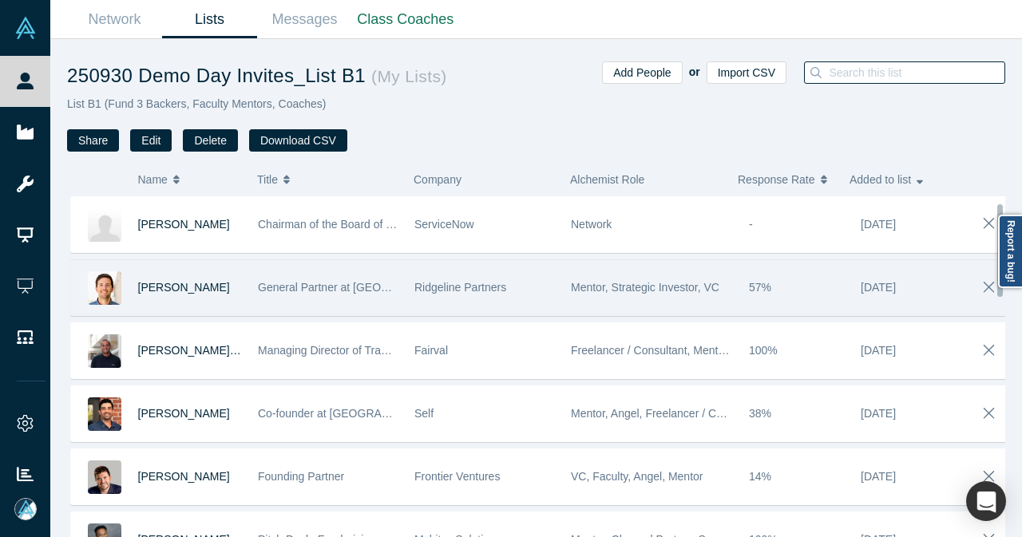
scroll to position [160, 0]
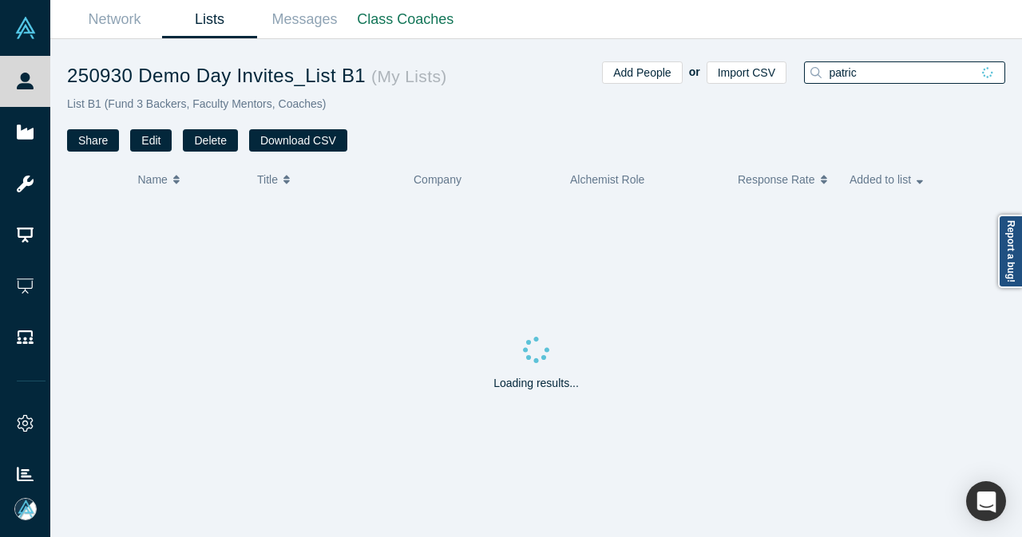
type input "[PERSON_NAME]"
type input "nikhil"
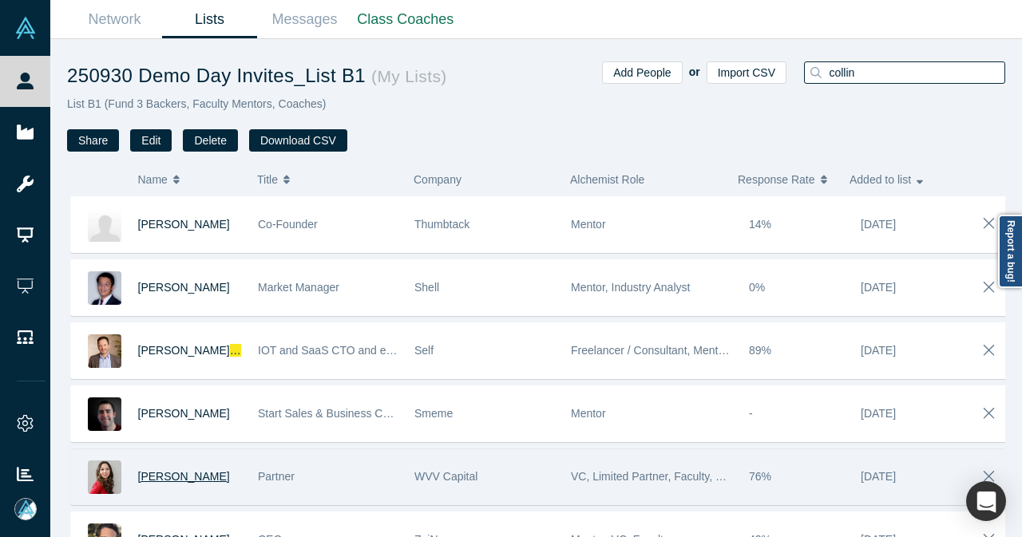
type input "[PERSON_NAME]"
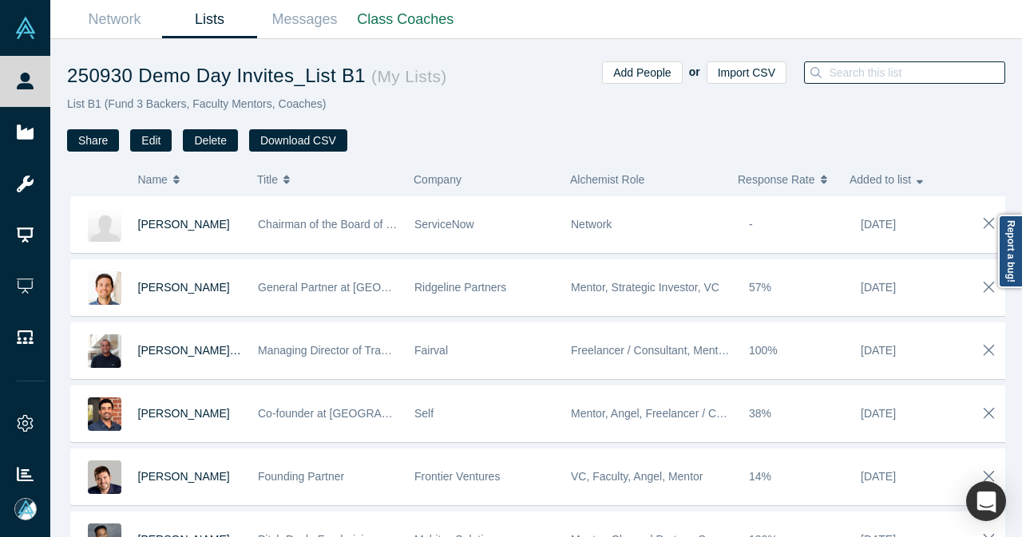
scroll to position [160, 0]
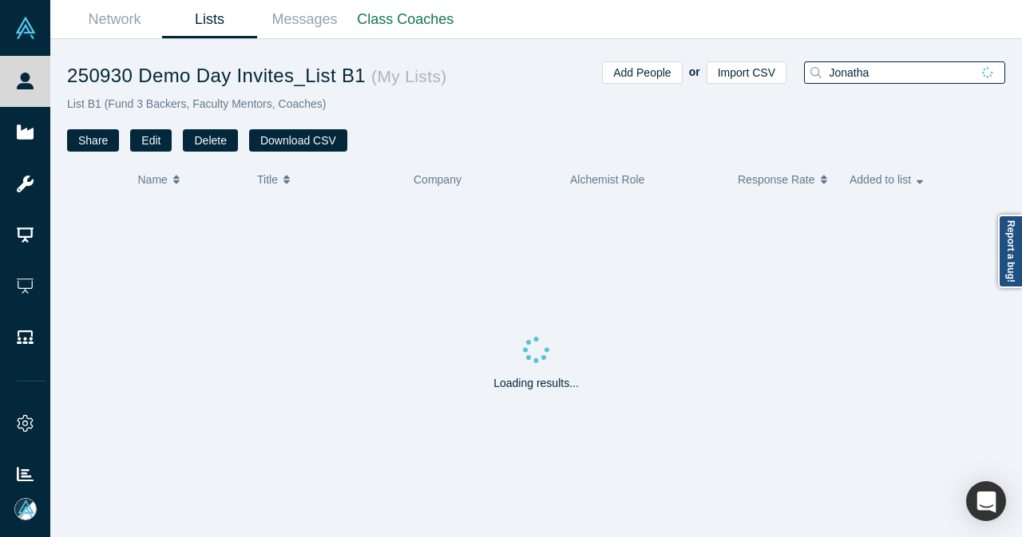
type input "[PERSON_NAME]"
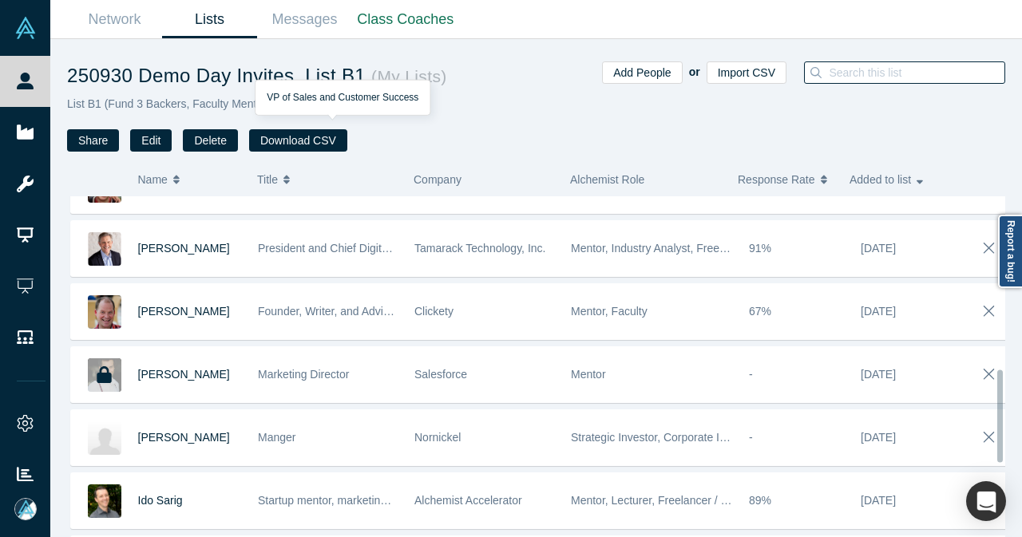
scroll to position [639, 0]
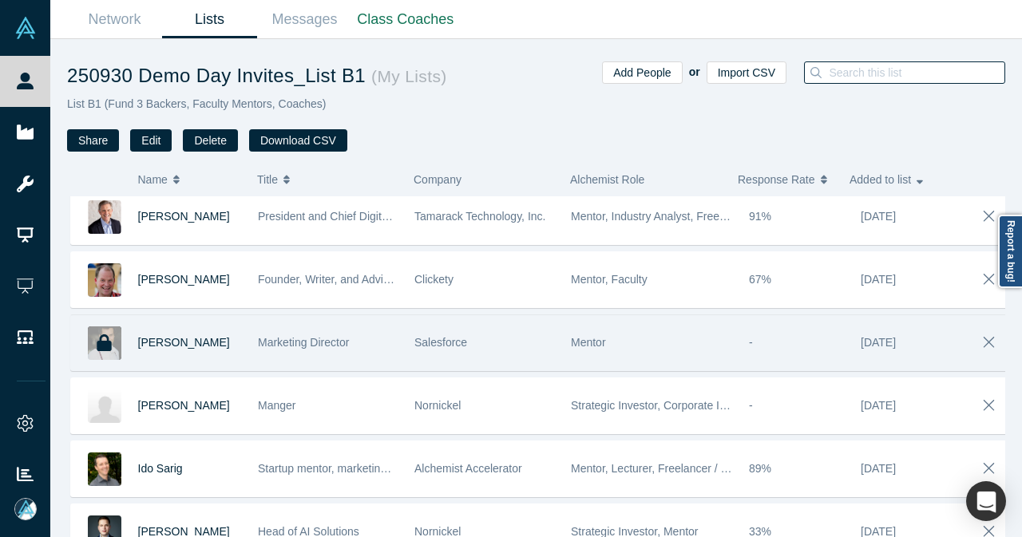
click at [496, 341] on div "Salesforce" at bounding box center [484, 342] width 140 height 55
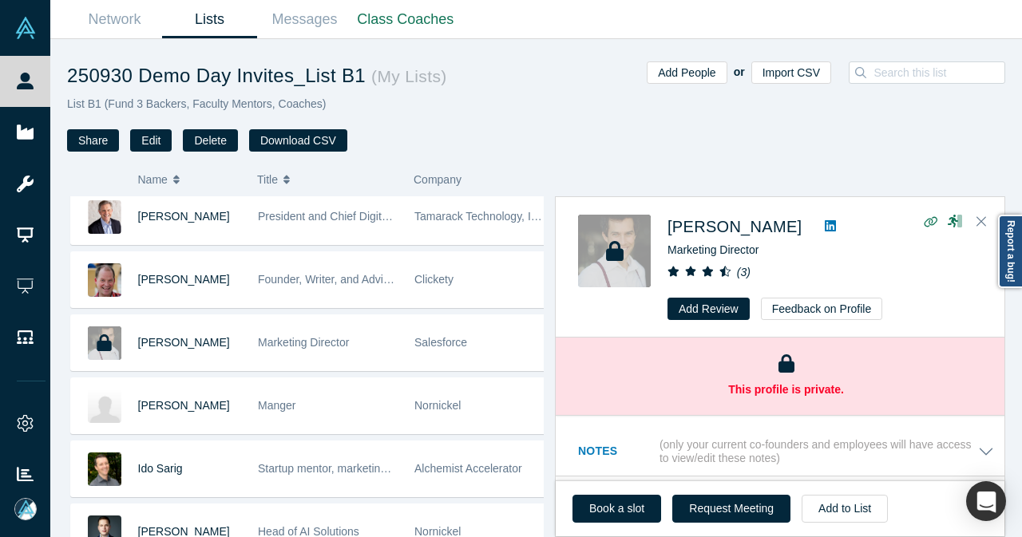
scroll to position [80, 0]
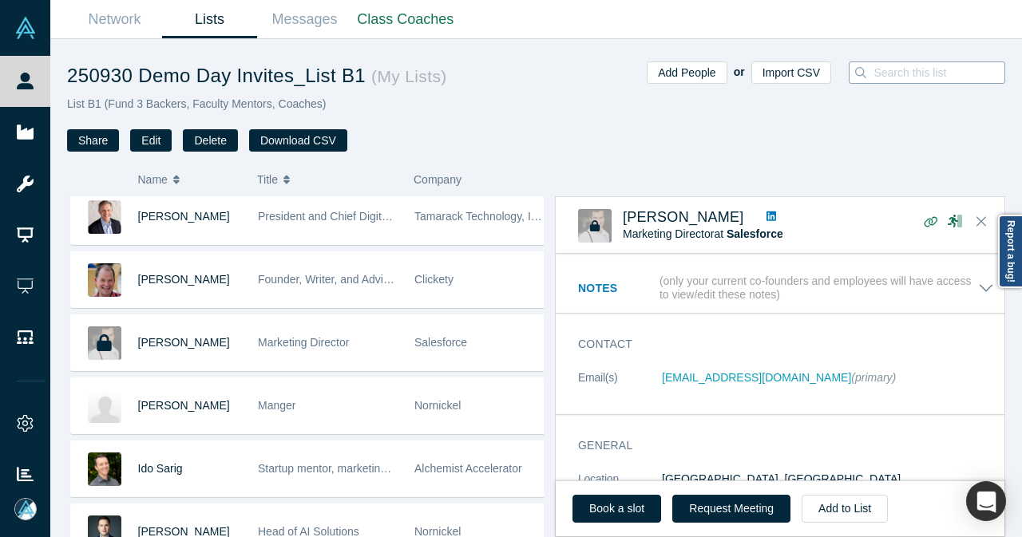
click at [874, 76] on input at bounding box center [943, 72] width 143 height 21
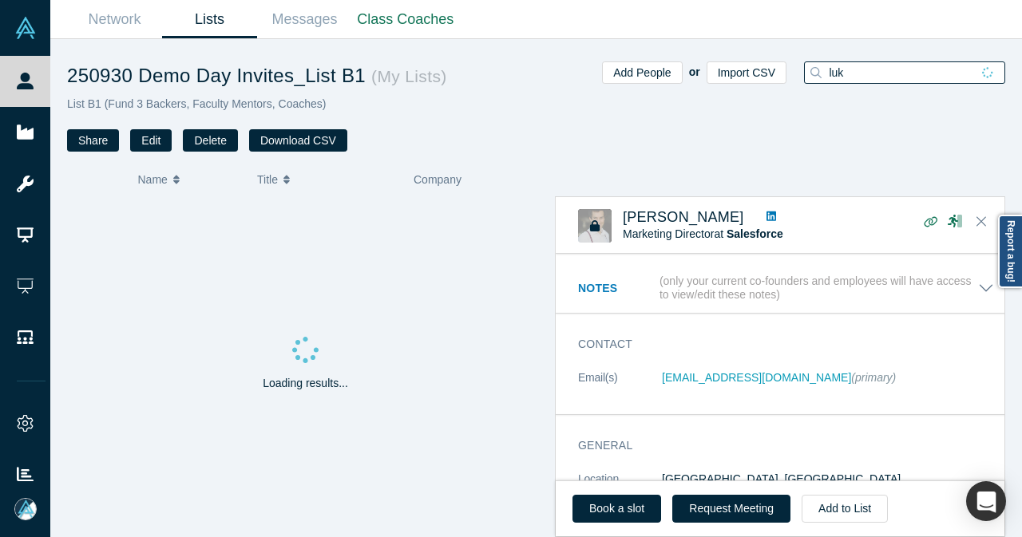
type input "luke"
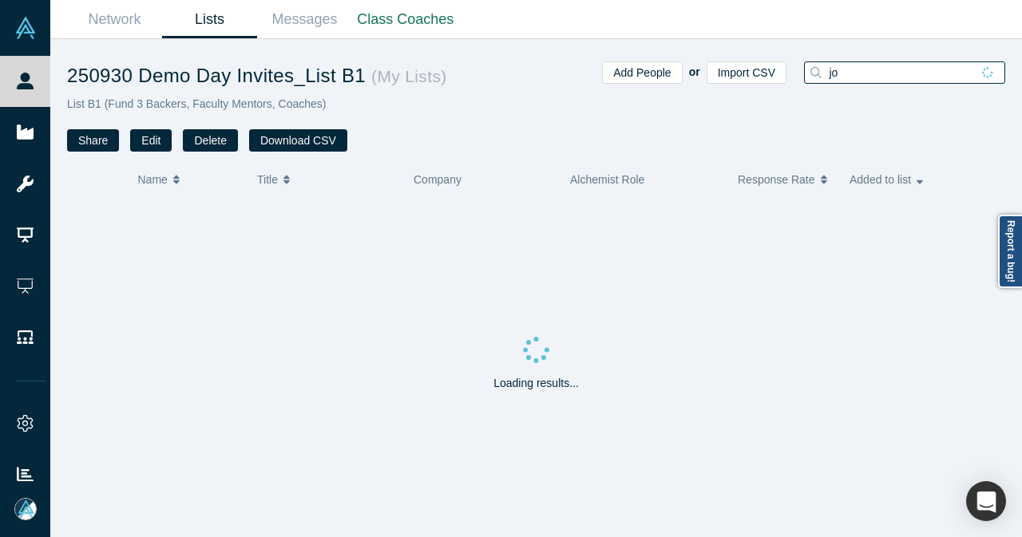
type input "[PERSON_NAME]"
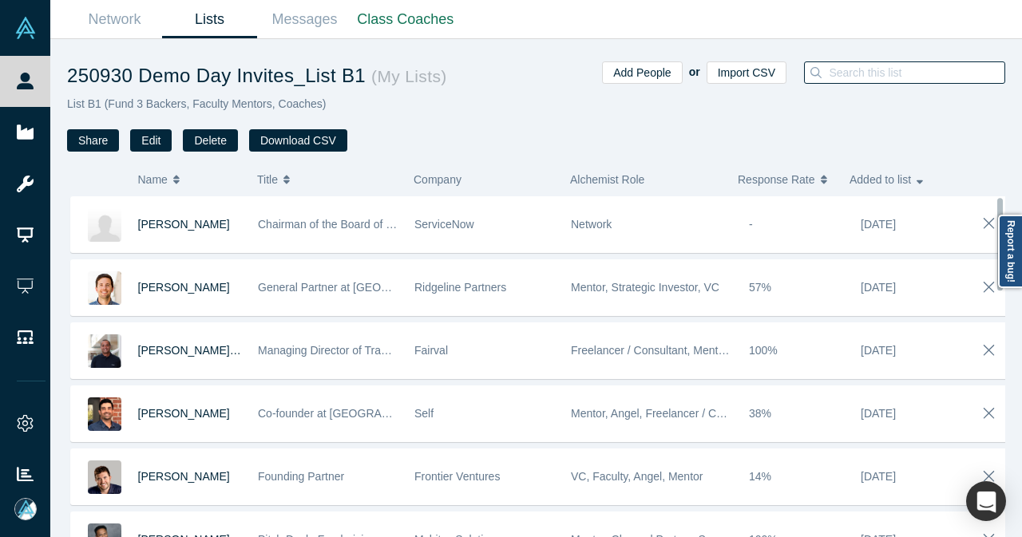
scroll to position [399, 0]
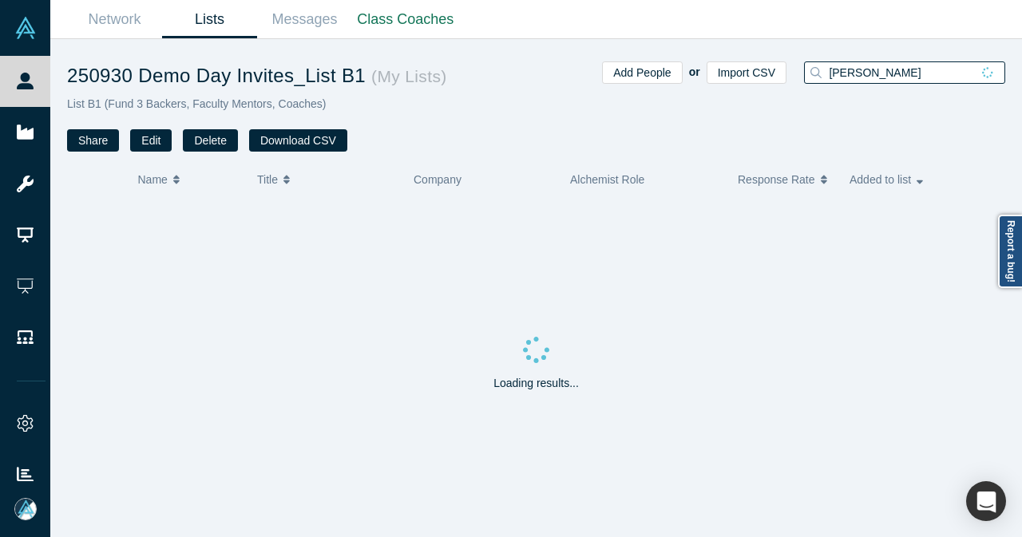
type input "[PERSON_NAME]"
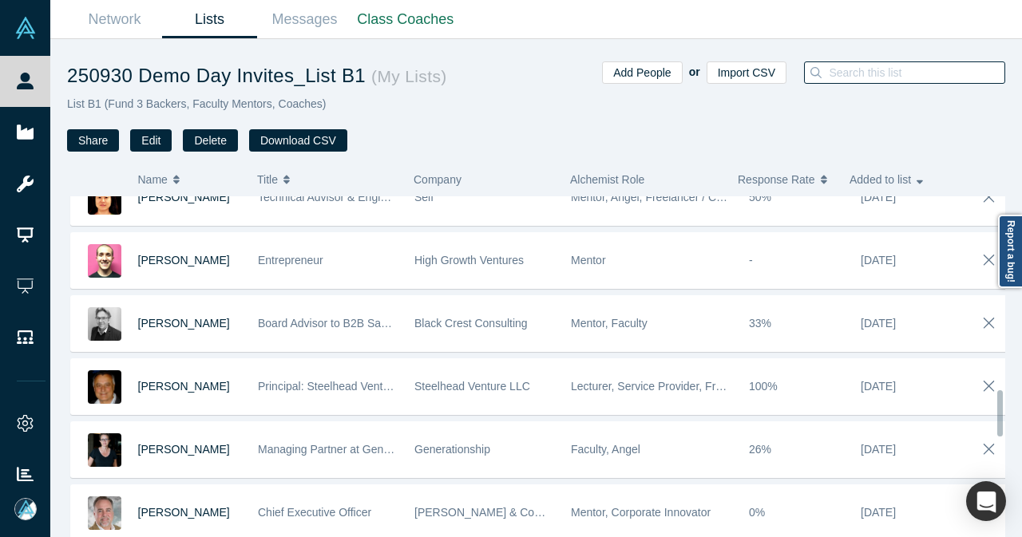
scroll to position [1494, 0]
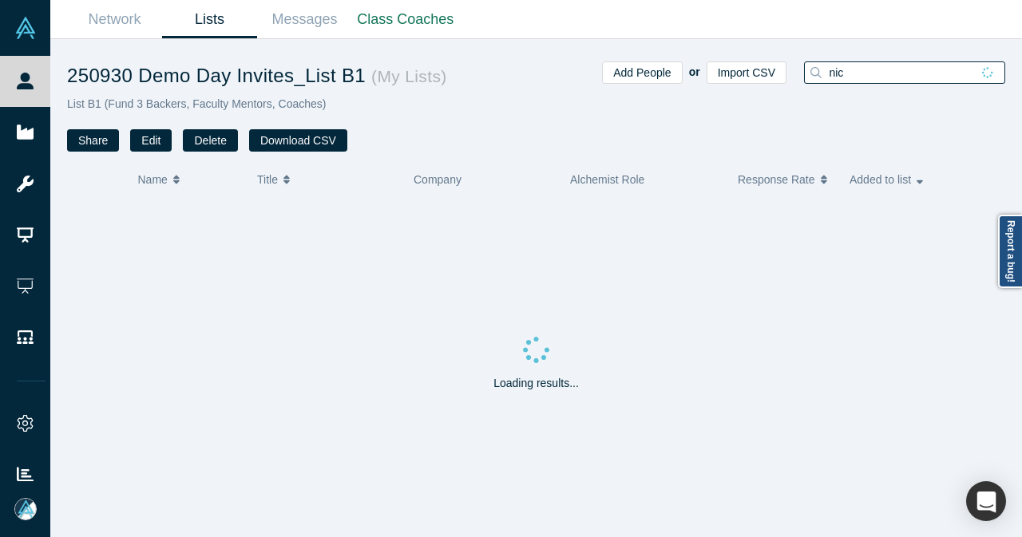
type input "[PERSON_NAME]"
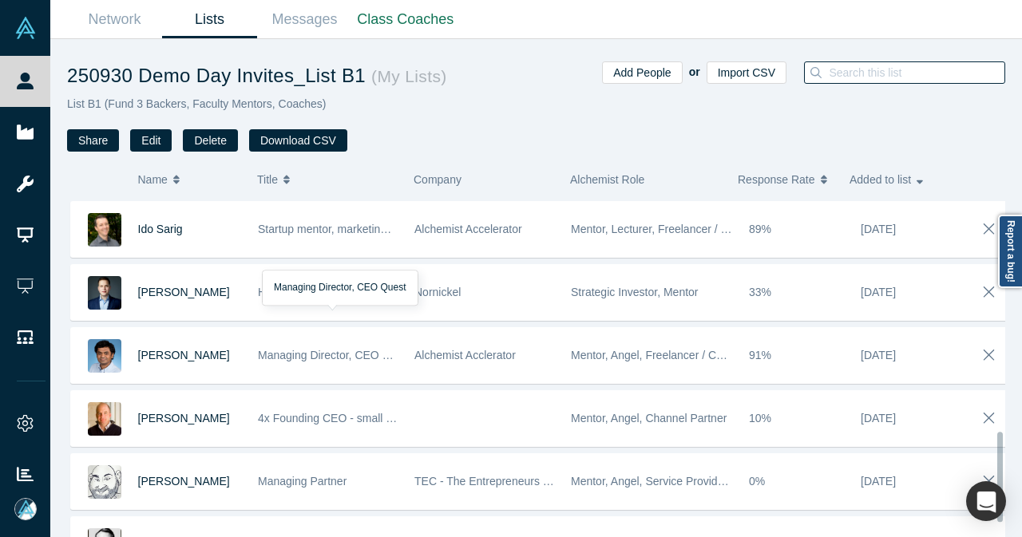
scroll to position [935, 0]
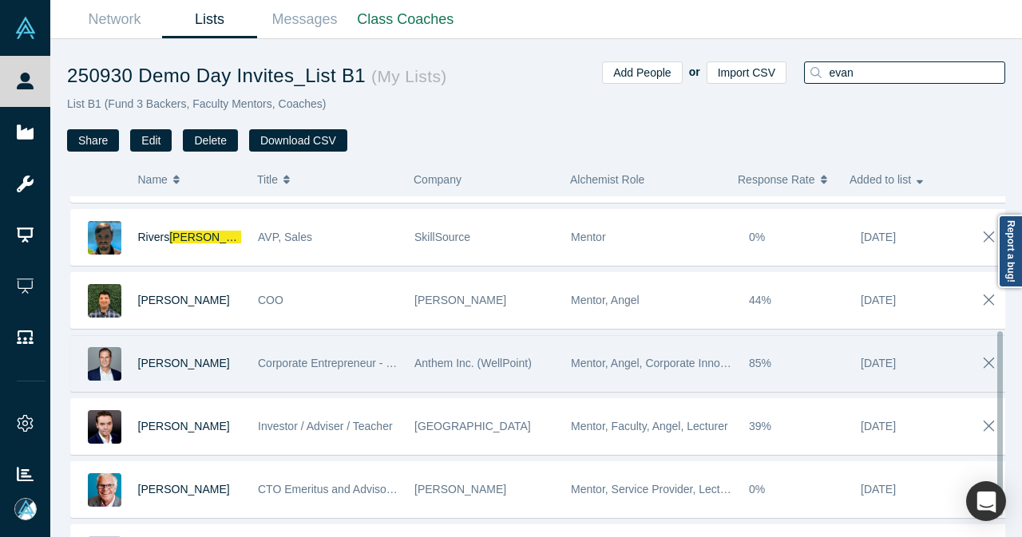
scroll to position [284, 0]
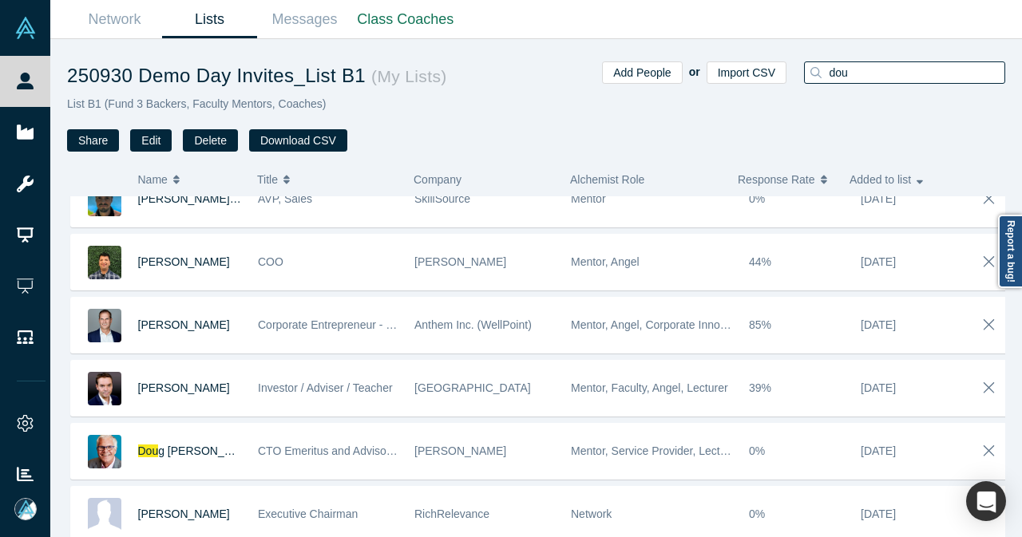
type input "[PERSON_NAME]"
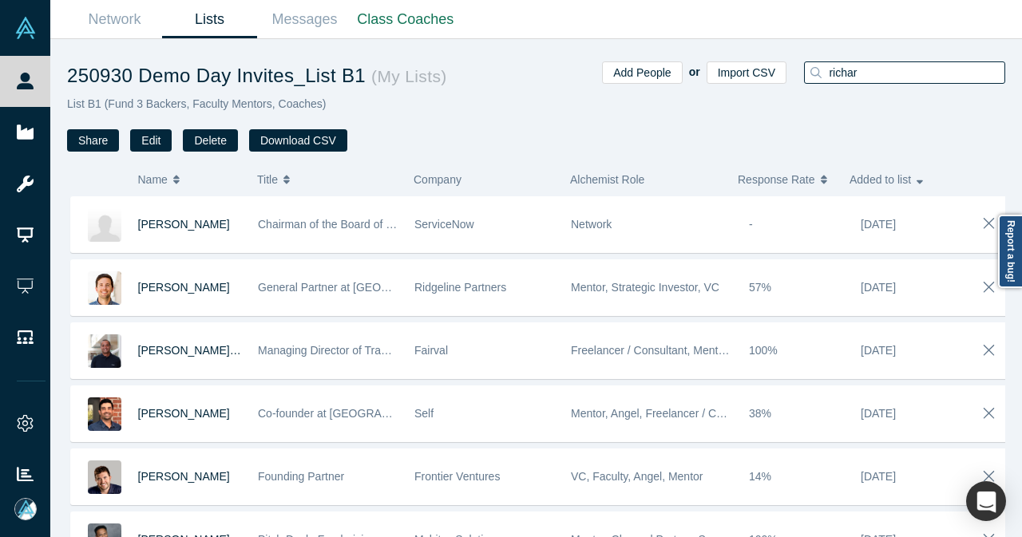
type input "[PERSON_NAME]"
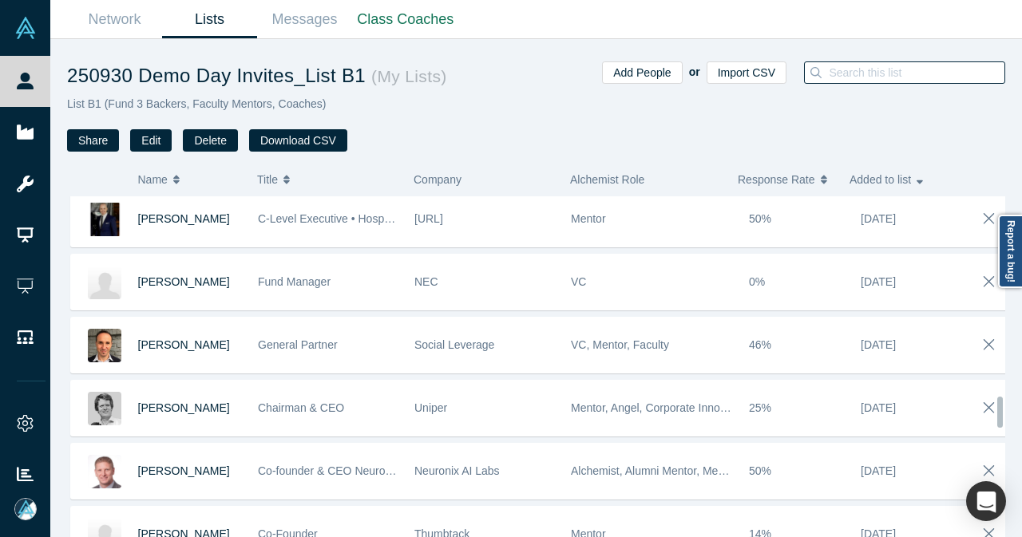
scroll to position [2372, 0]
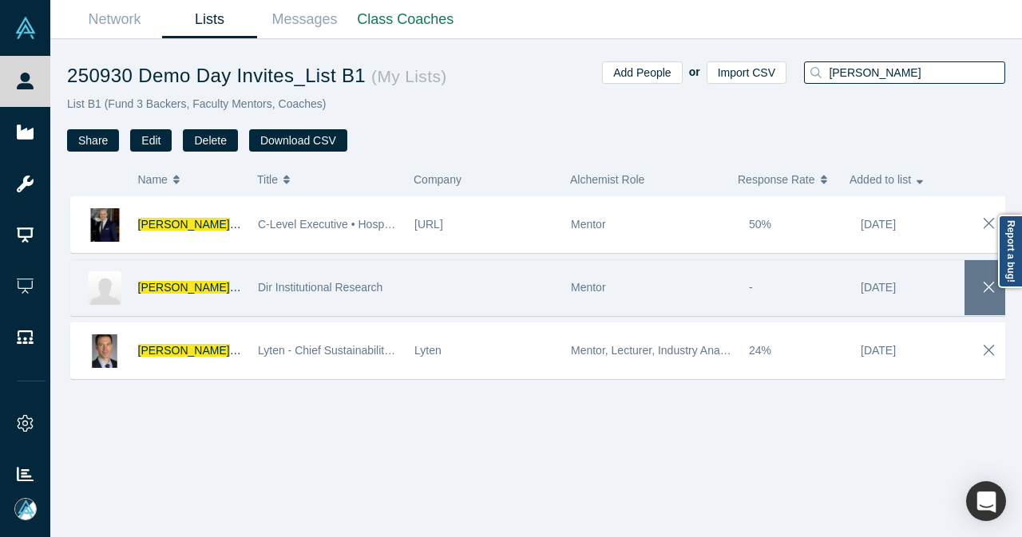
click at [964, 282] on button "button" at bounding box center [988, 287] width 49 height 55
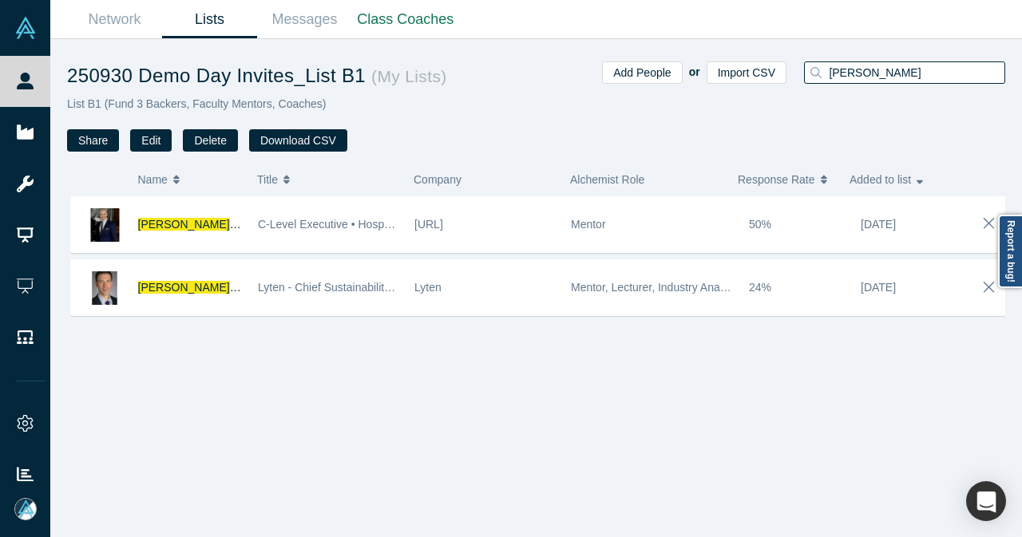
drag, startPoint x: 881, startPoint y: 74, endPoint x: 813, endPoint y: 85, distance: 69.5
click at [813, 85] on div "[PERSON_NAME]" at bounding box center [899, 106] width 212 height 90
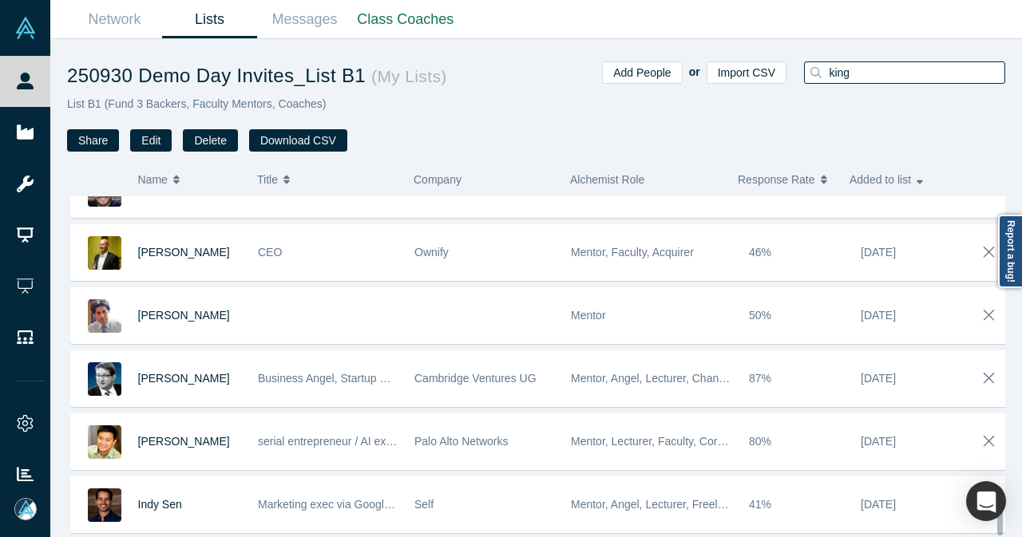
scroll to position [2185, 0]
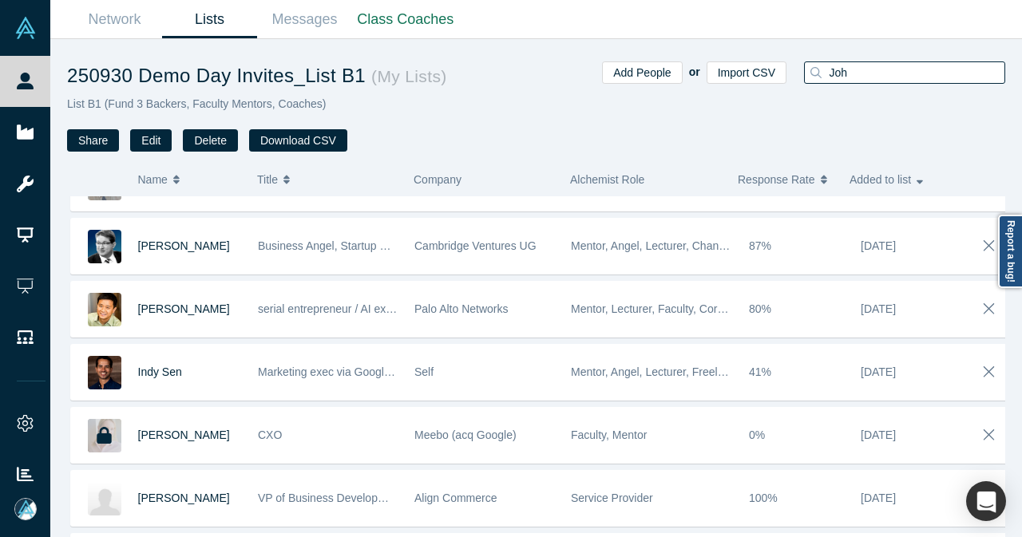
type input "[PERSON_NAME]"
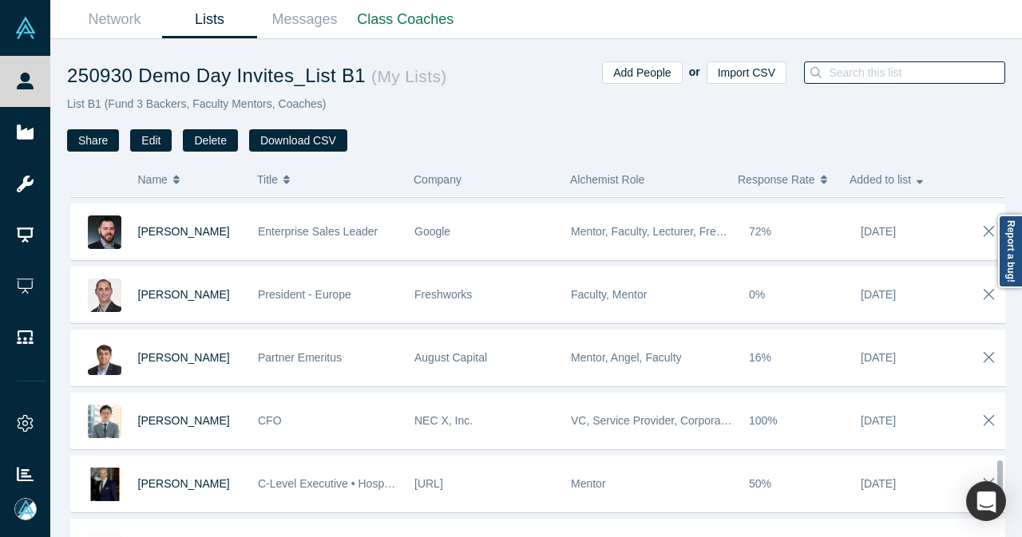
scroll to position [1973, 0]
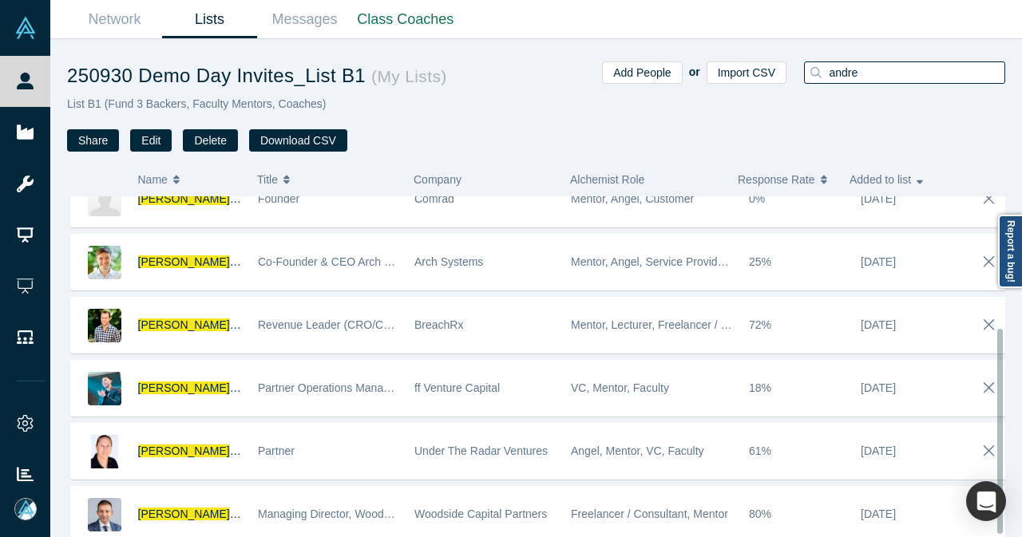
scroll to position [222, 0]
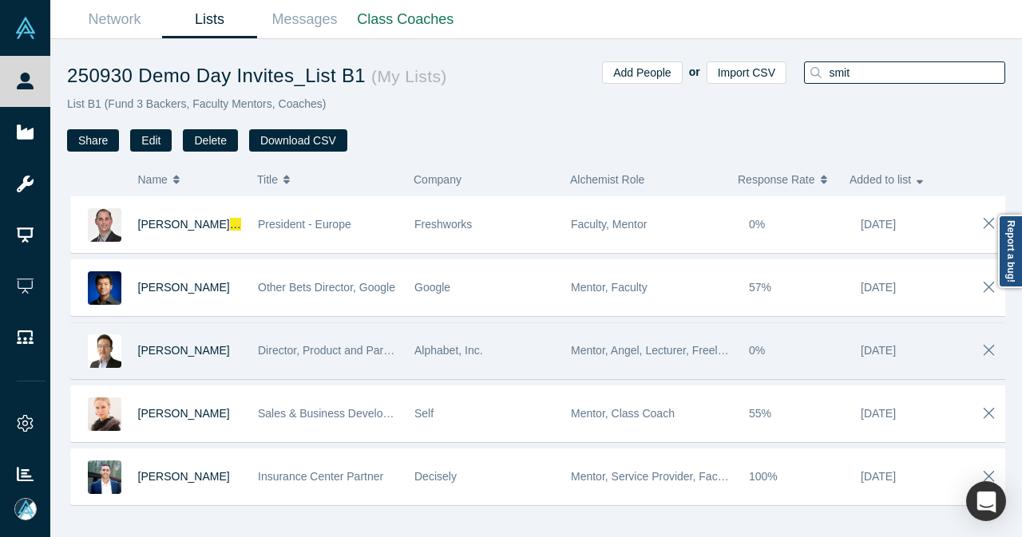
type input "[PERSON_NAME]"
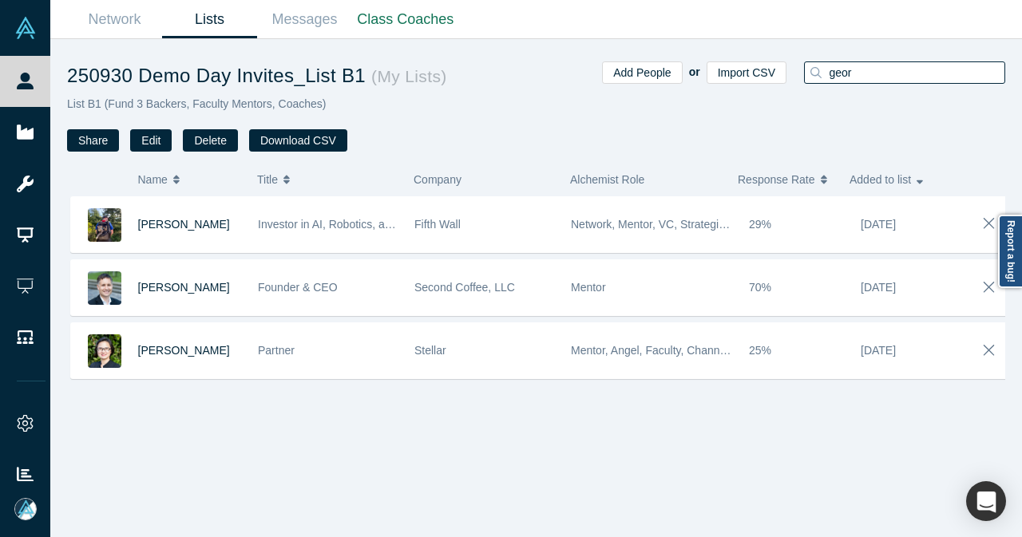
type input "[PERSON_NAME]"
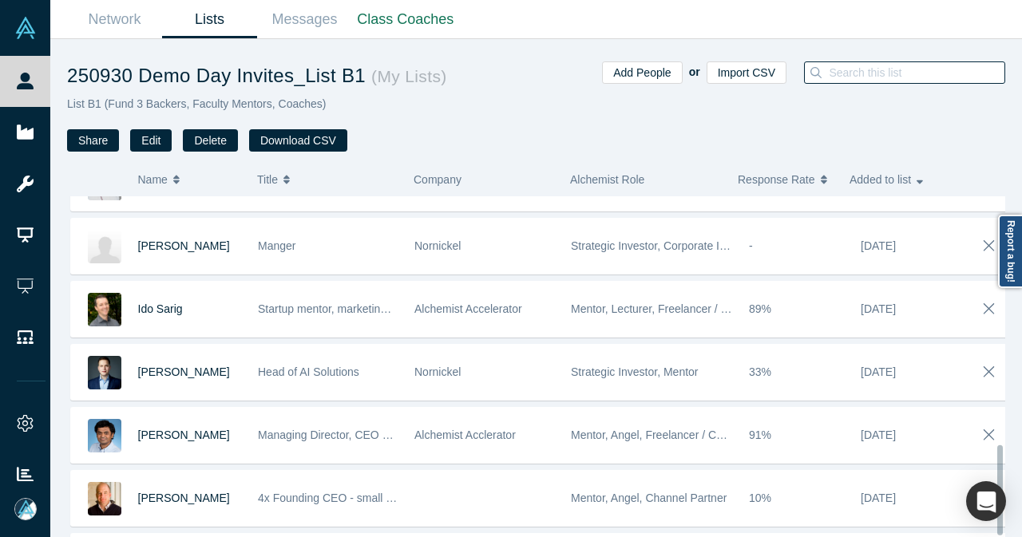
scroll to position [935, 0]
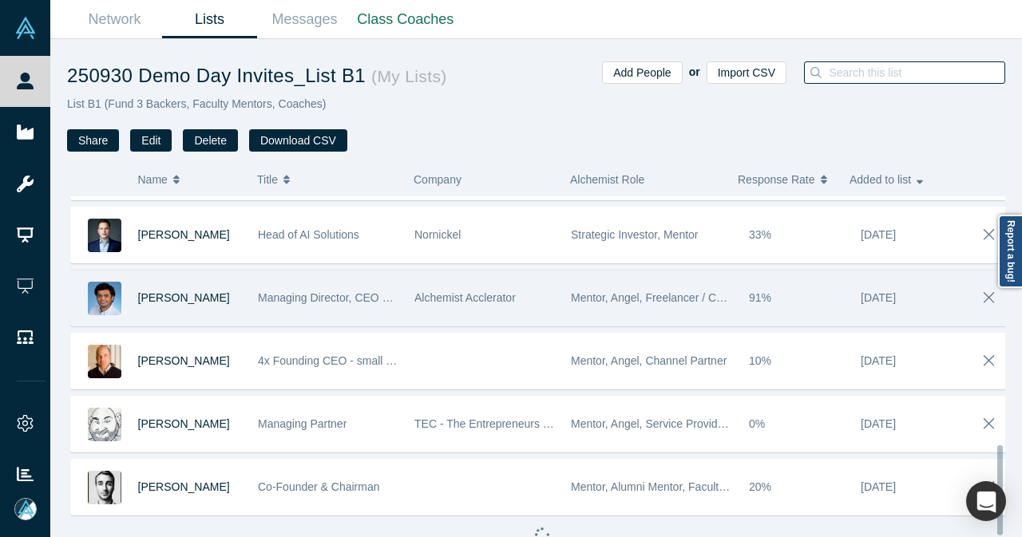
type input "i"
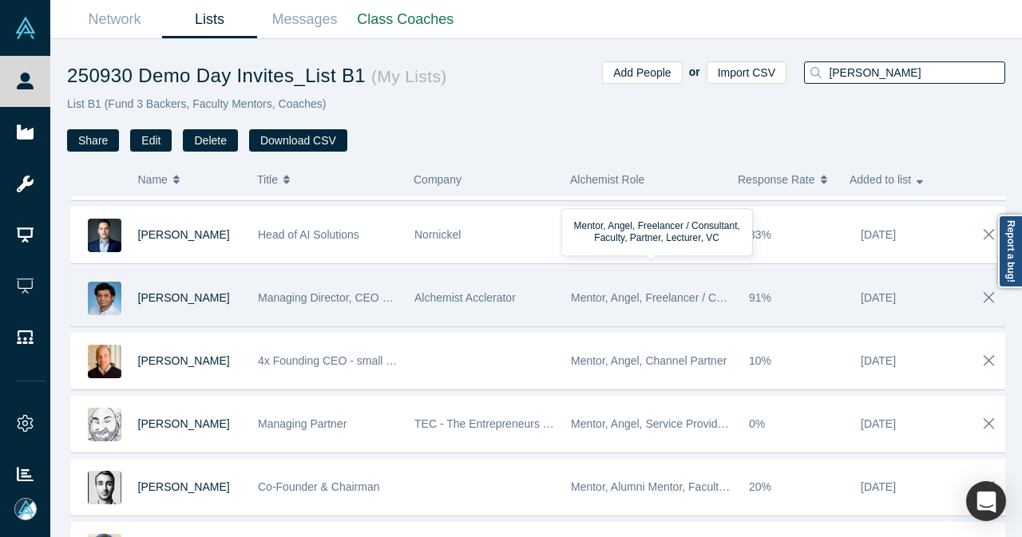
type input "[PERSON_NAME]"
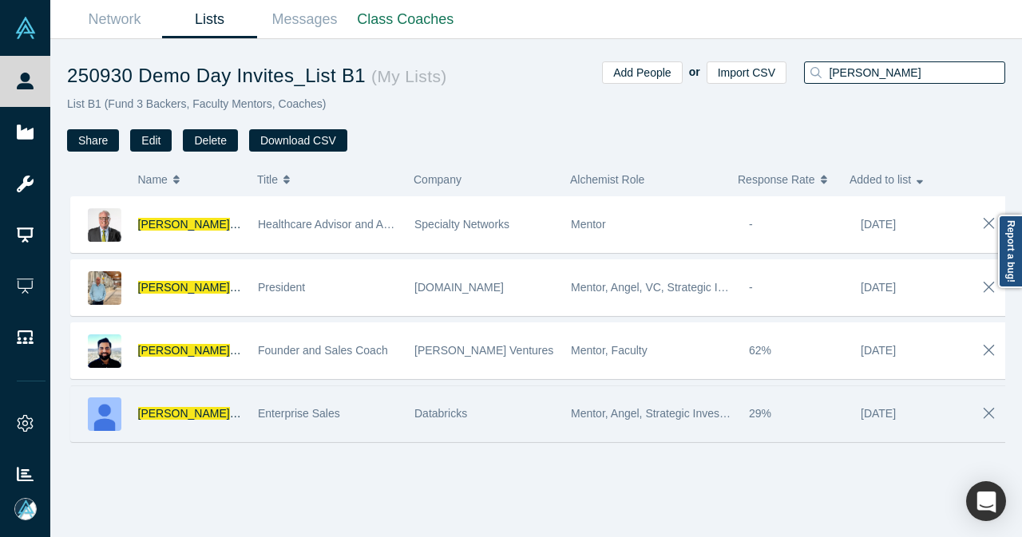
type input "[PERSON_NAME]"
click at [230, 414] on div "[PERSON_NAME]" at bounding box center [190, 413] width 104 height 55
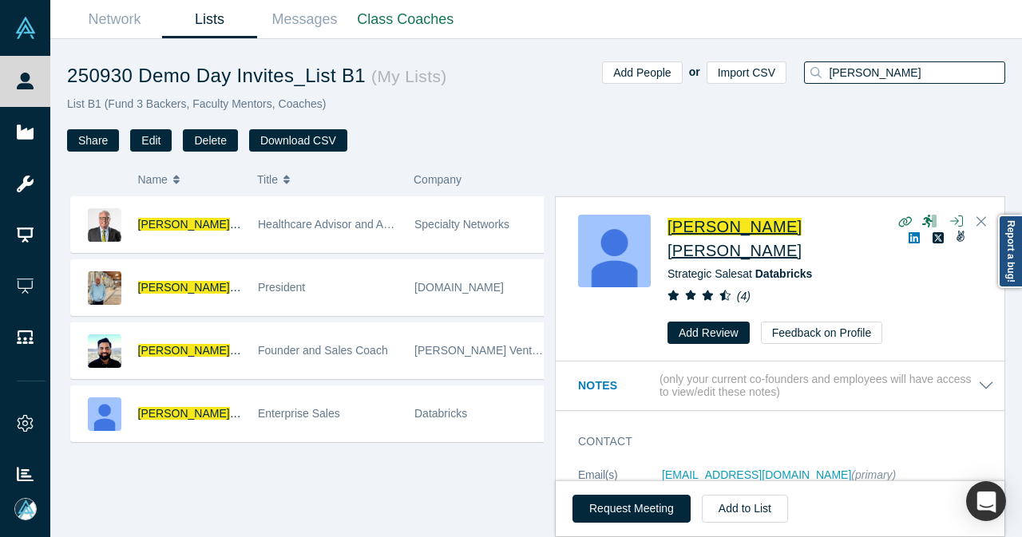
click at [907, 73] on input "[PERSON_NAME]" at bounding box center [915, 72] width 177 height 21
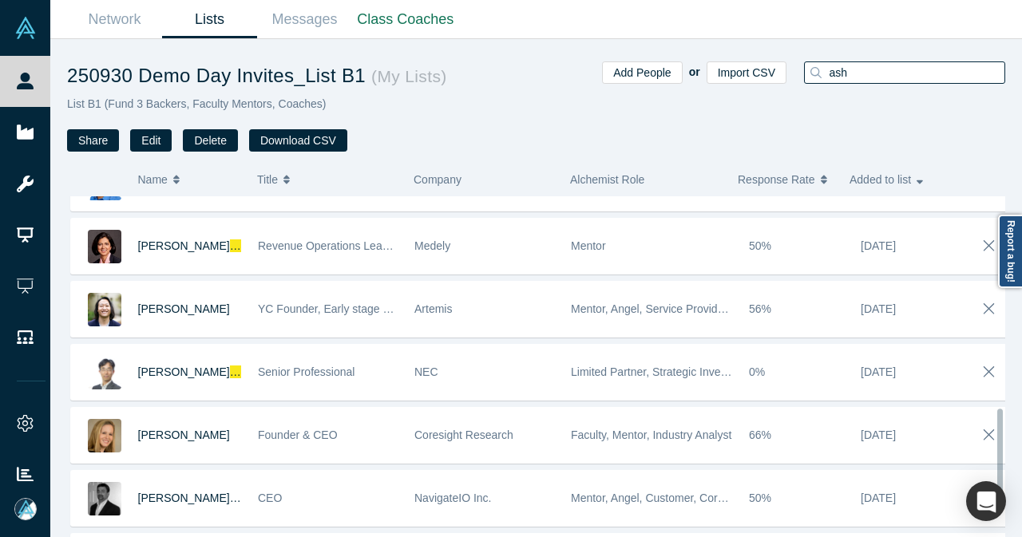
scroll to position [935, 0]
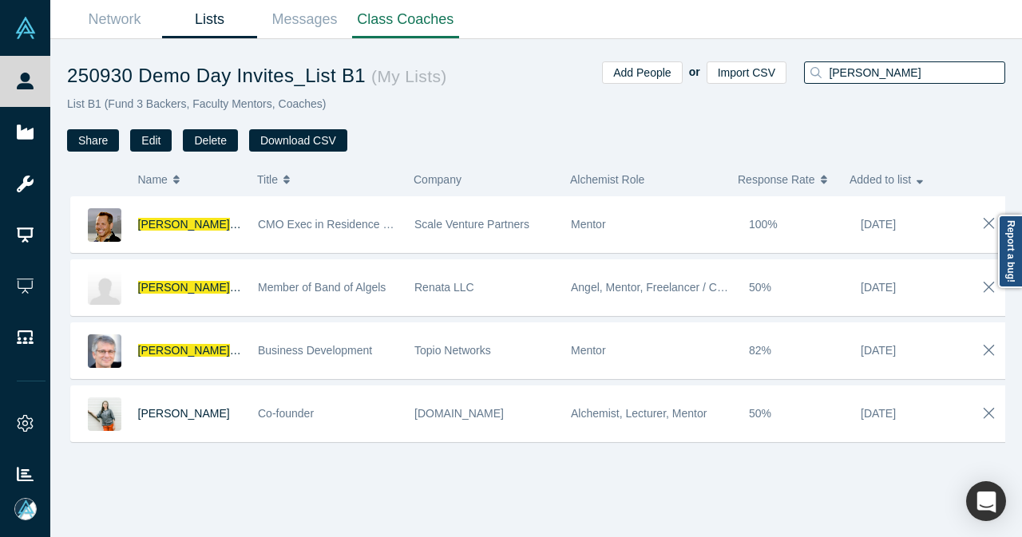
type input "[PERSON_NAME]"
drag, startPoint x: 859, startPoint y: 73, endPoint x: 824, endPoint y: 79, distance: 34.9
click at [825, 79] on div "[PERSON_NAME]" at bounding box center [904, 72] width 201 height 22
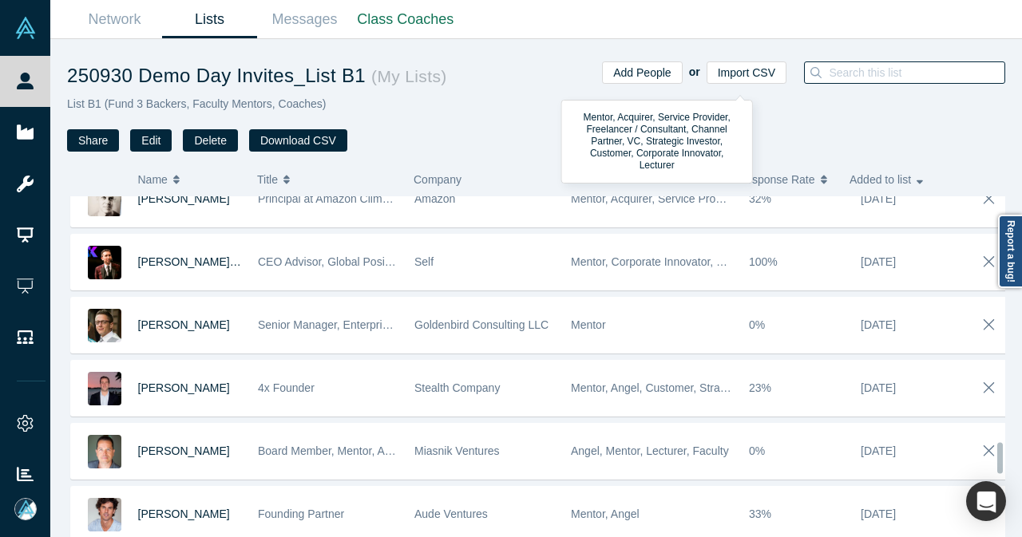
scroll to position [2744, 0]
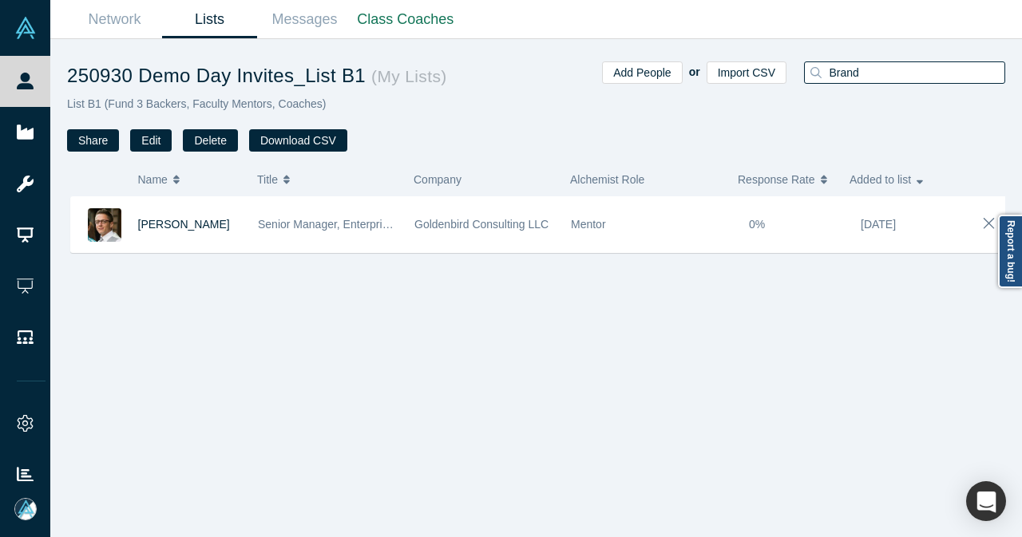
type input "[PERSON_NAME]"
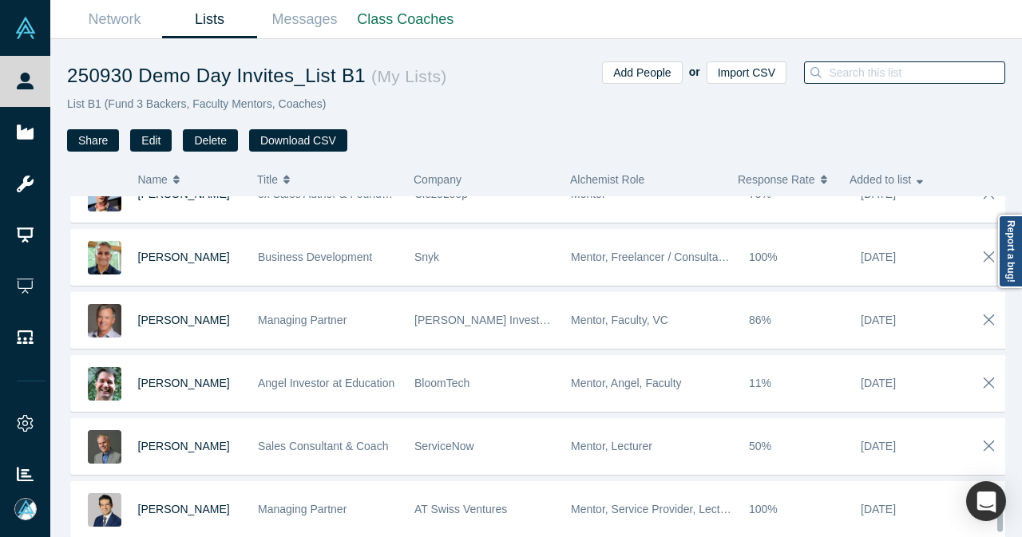
scroll to position [4687, 0]
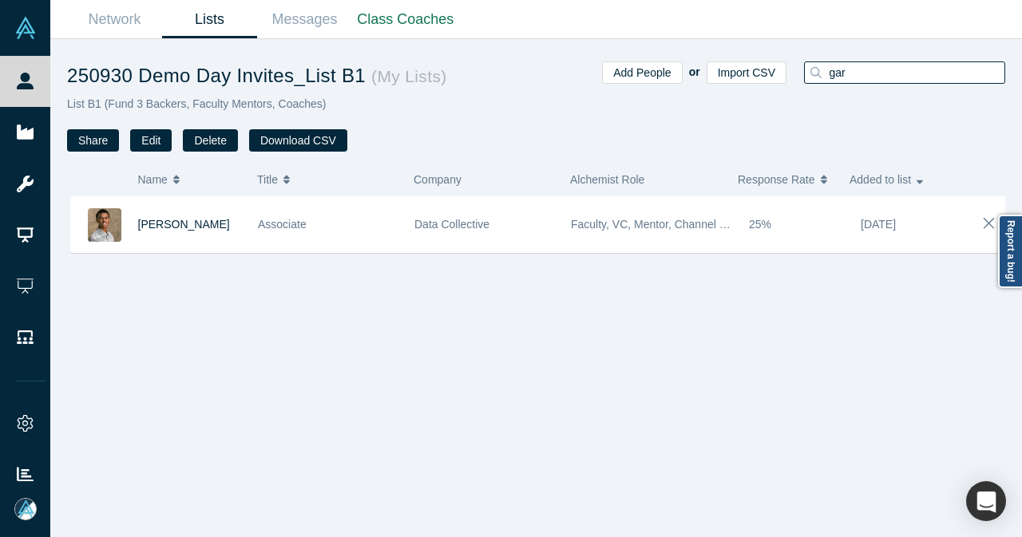
type input "[PERSON_NAME]"
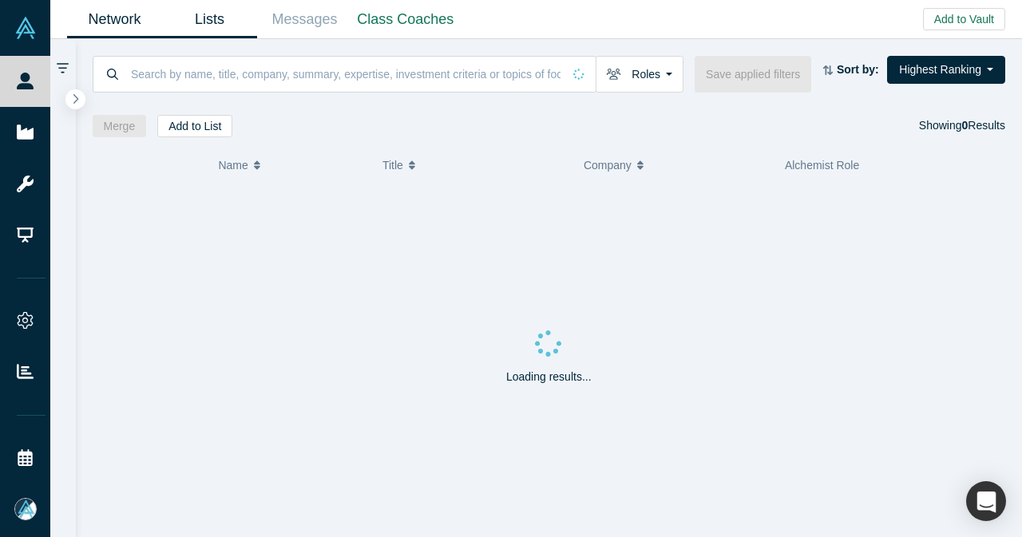
click at [212, 29] on link "Lists" at bounding box center [209, 20] width 95 height 38
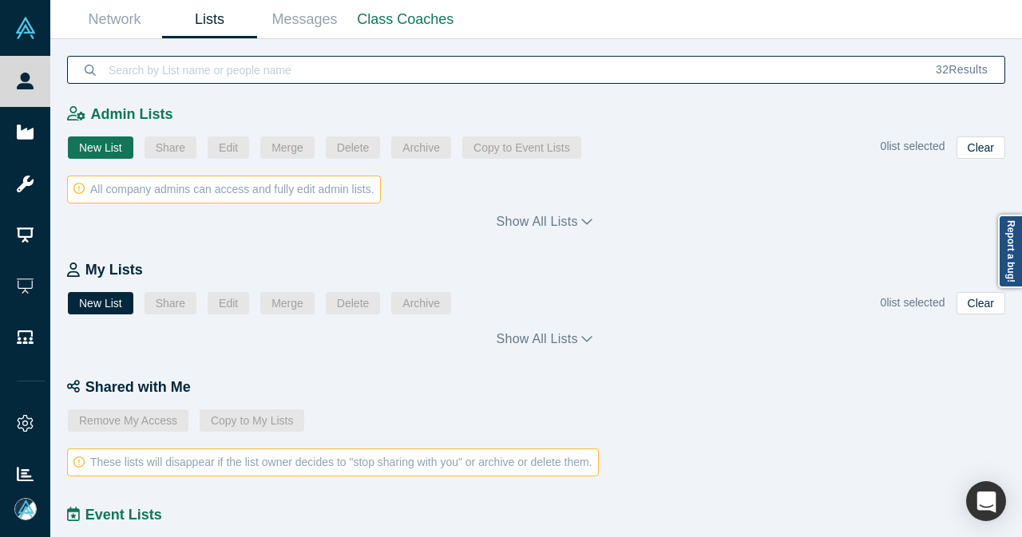
click at [302, 71] on input at bounding box center [513, 70] width 812 height 38
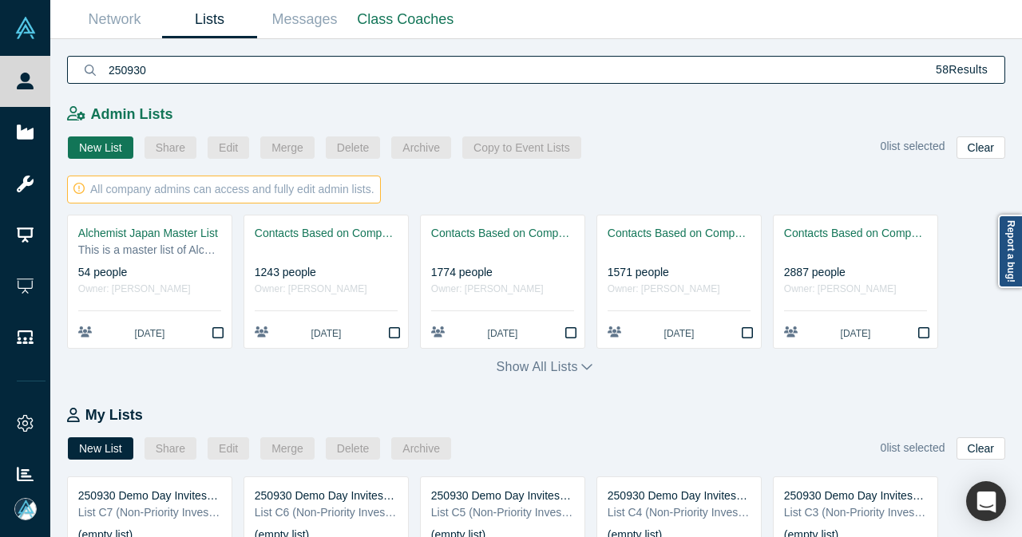
type input "250930"
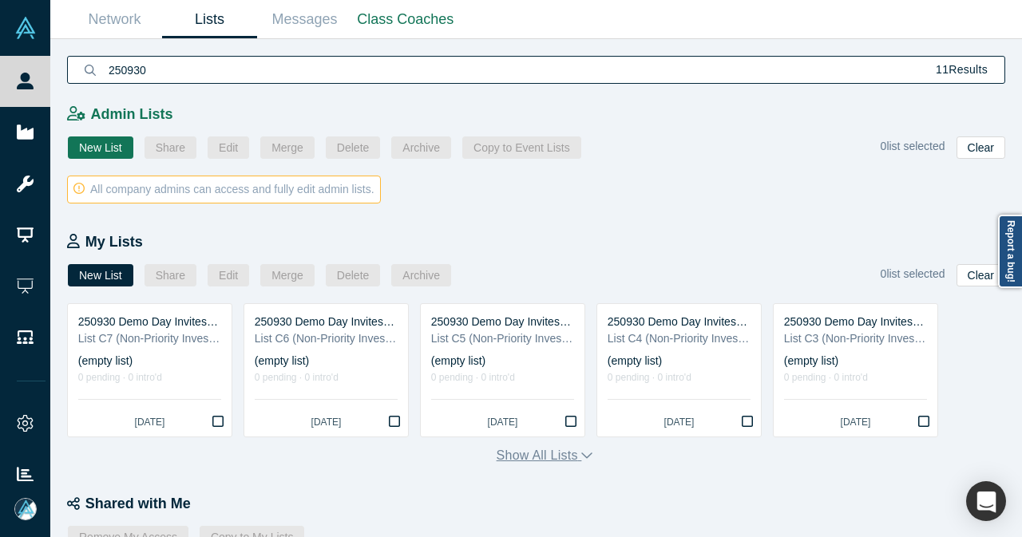
click at [568, 457] on button "Show all lists" at bounding box center [544, 455] width 97 height 19
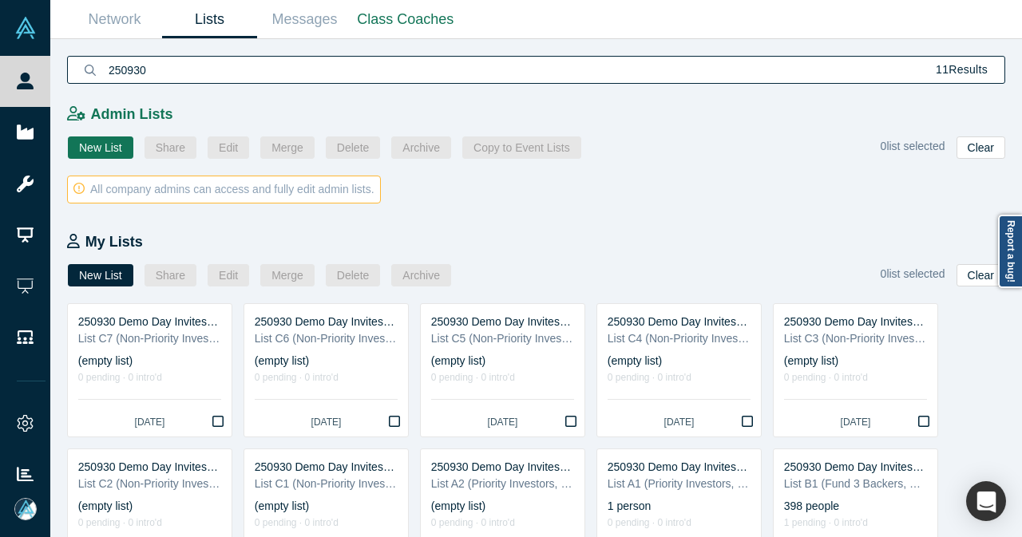
scroll to position [160, 0]
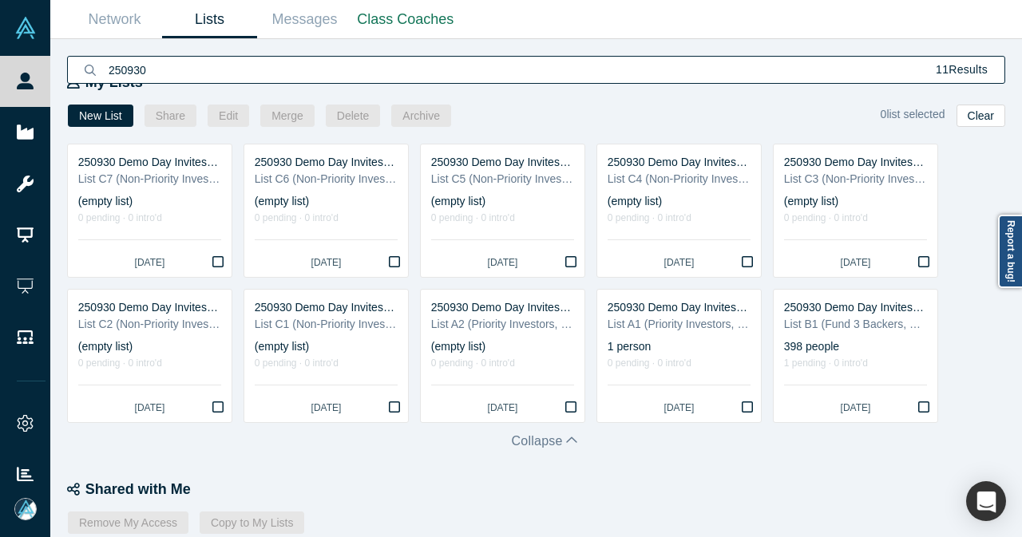
drag, startPoint x: 157, startPoint y: 65, endPoint x: 98, endPoint y: 77, distance: 60.3
click at [98, 77] on div "250930 11 Results" at bounding box center [536, 70] width 938 height 28
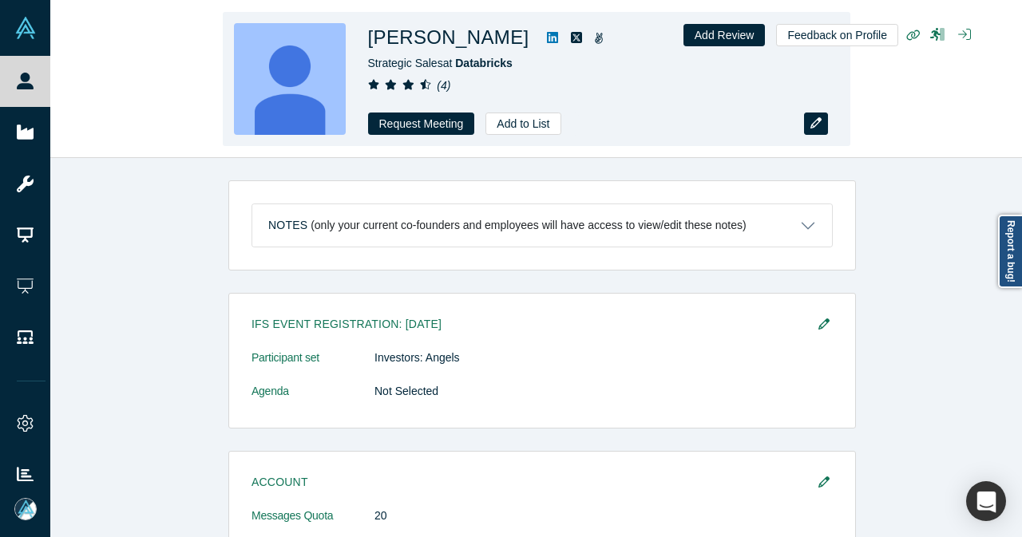
click at [817, 132] on button "button" at bounding box center [816, 124] width 24 height 22
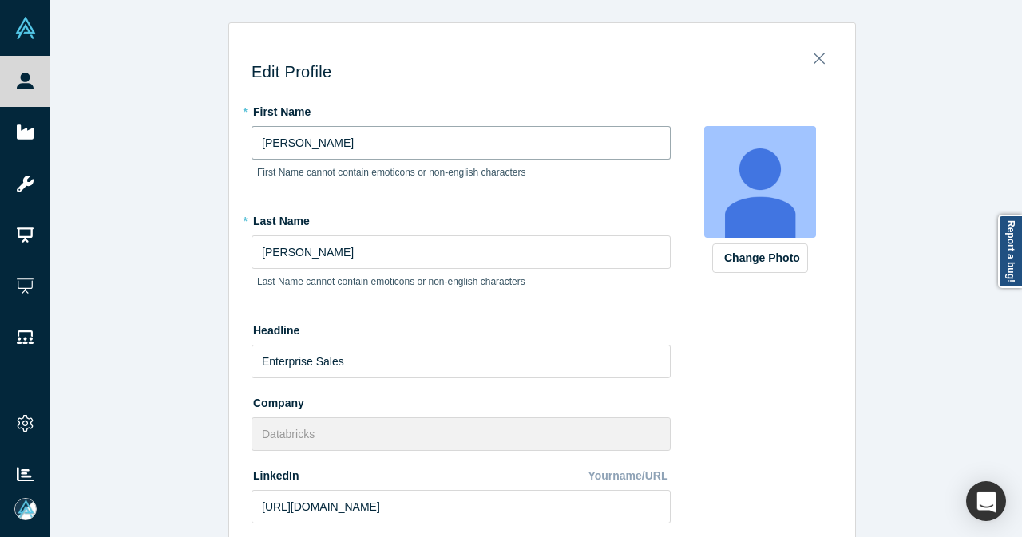
drag, startPoint x: 260, startPoint y: 138, endPoint x: 248, endPoint y: 143, distance: 12.9
click at [251, 143] on input "kevin" at bounding box center [460, 143] width 419 height 34
type input "Kevin"
drag, startPoint x: 264, startPoint y: 250, endPoint x: 238, endPoint y: 258, distance: 27.5
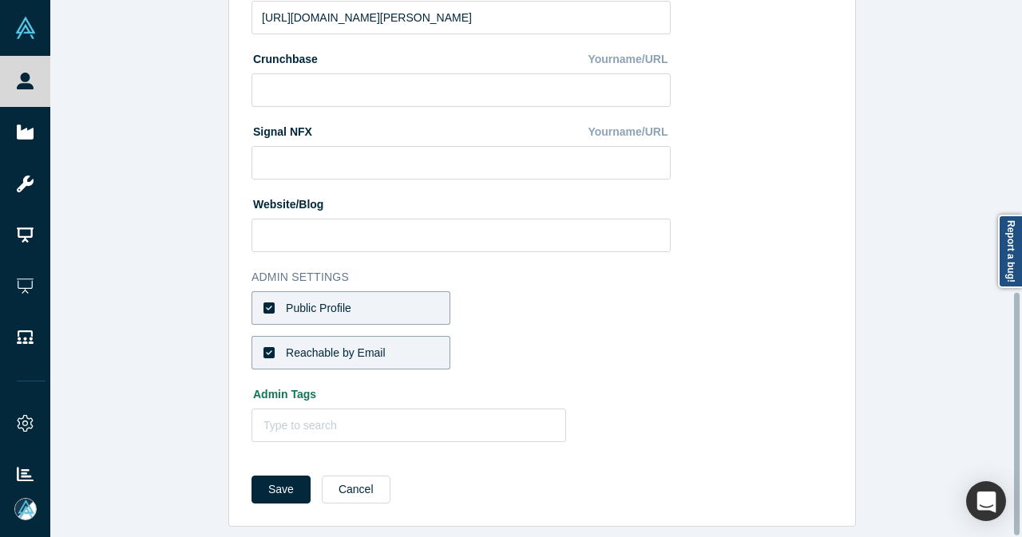
scroll to position [645, 0]
type input "Mcnary"
drag, startPoint x: 271, startPoint y: 473, endPoint x: 273, endPoint y: 465, distance: 8.9
click at [271, 476] on button "Save" at bounding box center [280, 490] width 59 height 28
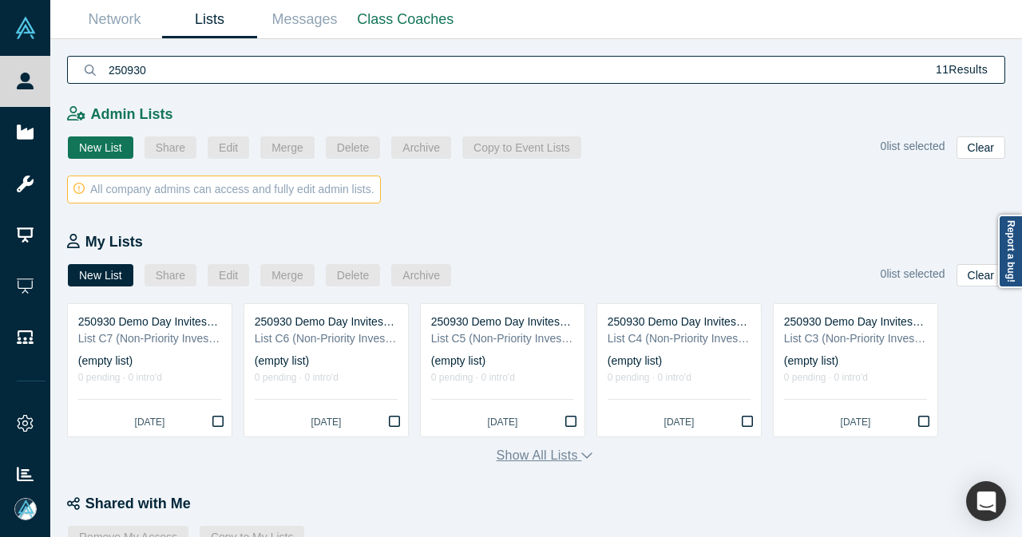
click at [581, 454] on icon "button" at bounding box center [586, 455] width 11 height 13
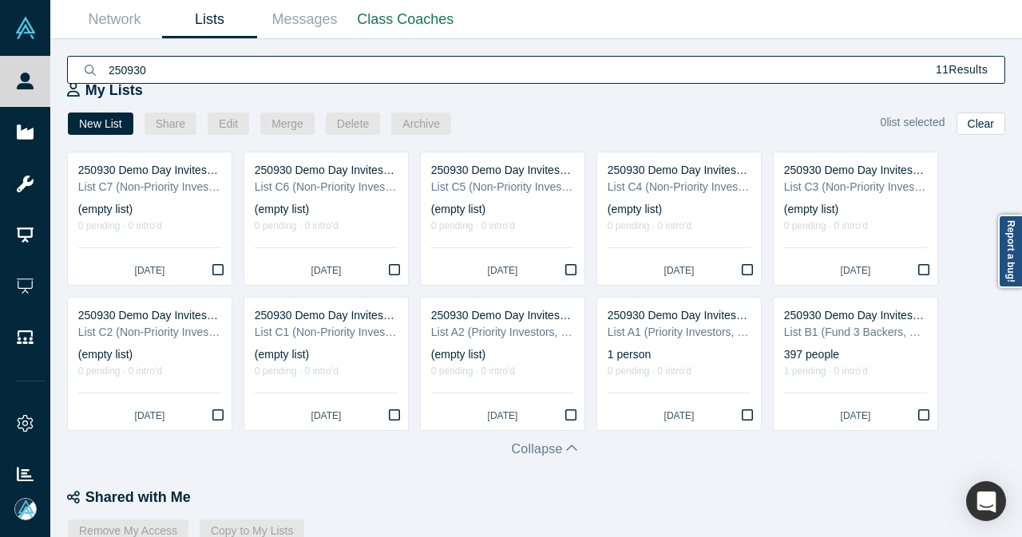
scroll to position [239, 0]
